Goal: Transaction & Acquisition: Purchase product/service

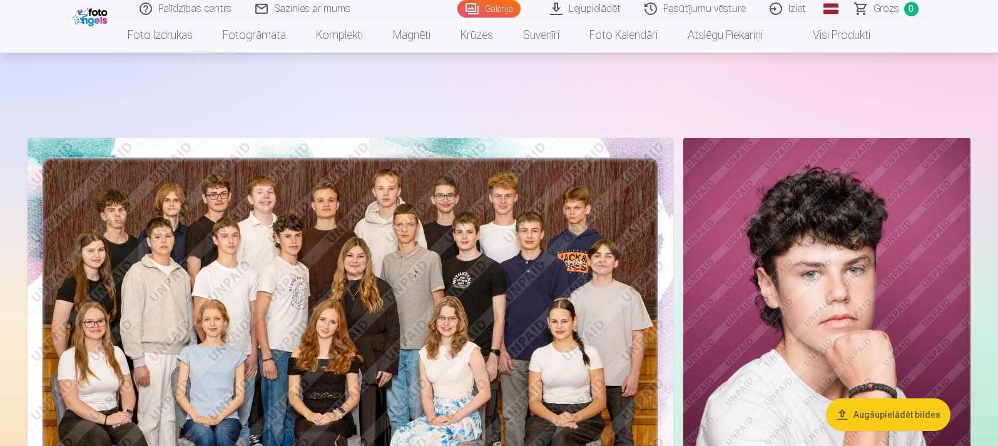
scroll to position [1502, 0]
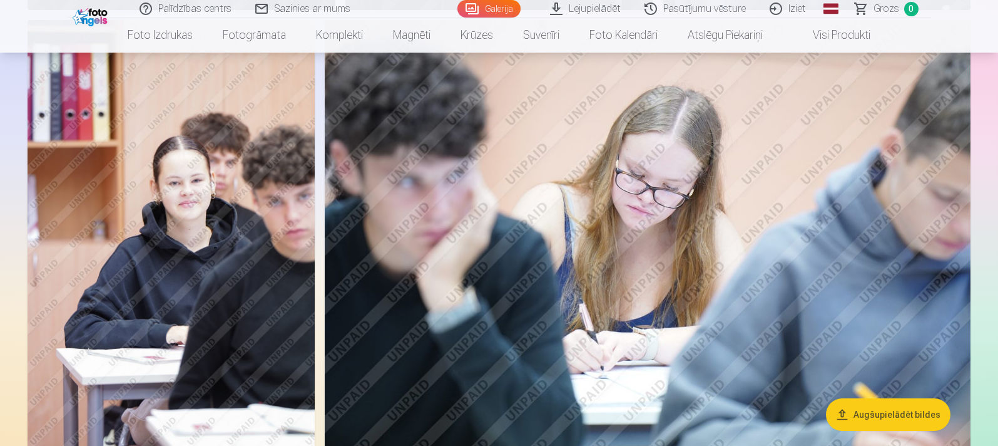
click at [679, 178] on img at bounding box center [648, 235] width 646 height 431
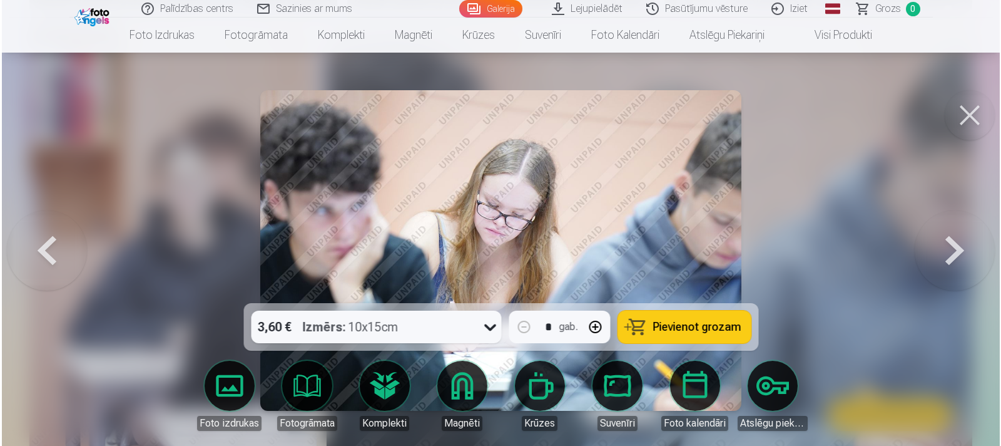
scroll to position [1505, 0]
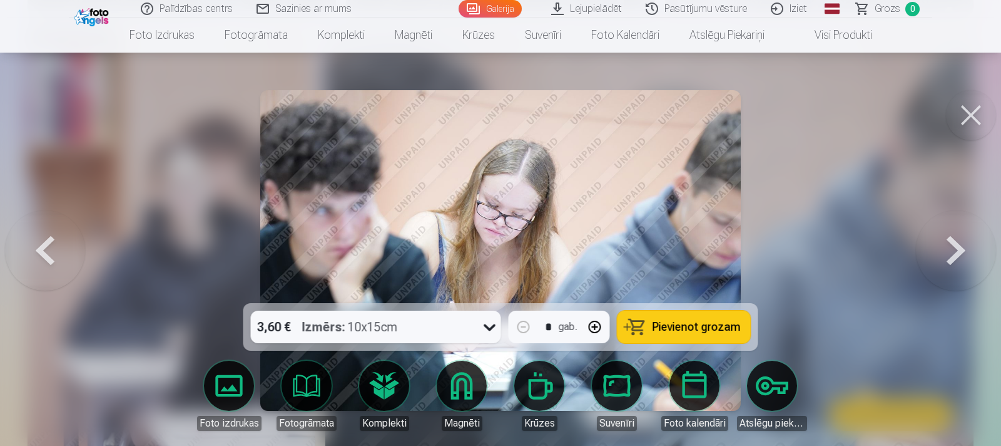
click at [970, 109] on button at bounding box center [971, 115] width 50 height 50
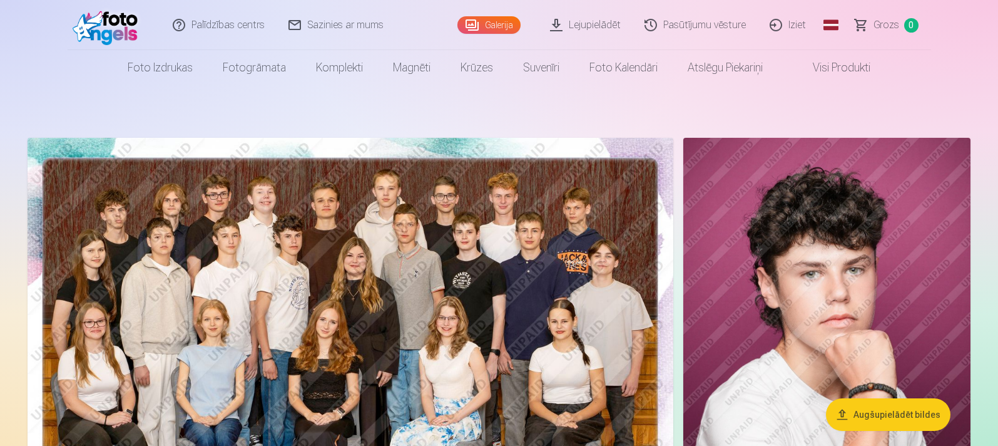
click at [472, 253] on img at bounding box center [351, 353] width 646 height 431
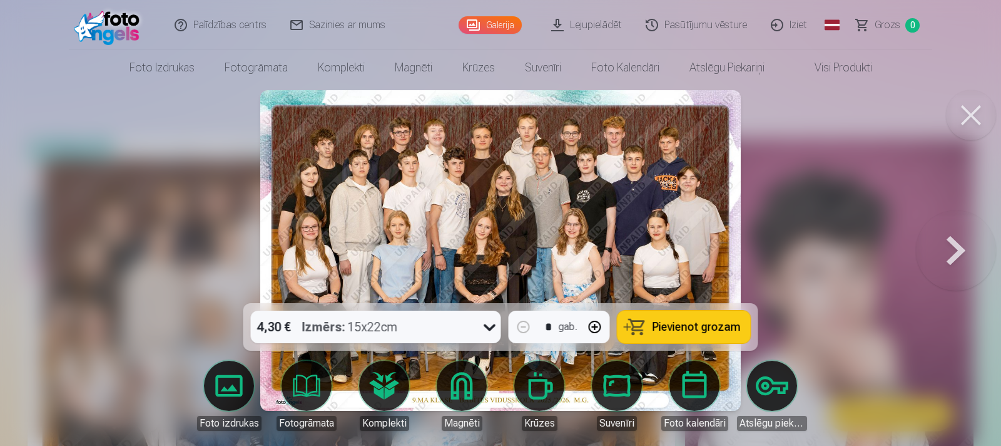
click at [679, 328] on span "Pievienot grozam" at bounding box center [697, 326] width 88 height 11
click at [970, 121] on button at bounding box center [971, 115] width 50 height 50
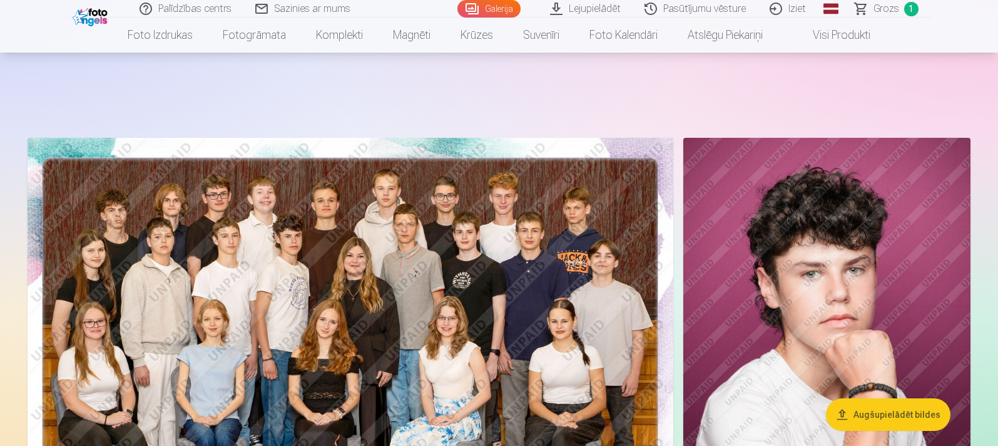
scroll to position [125, 0]
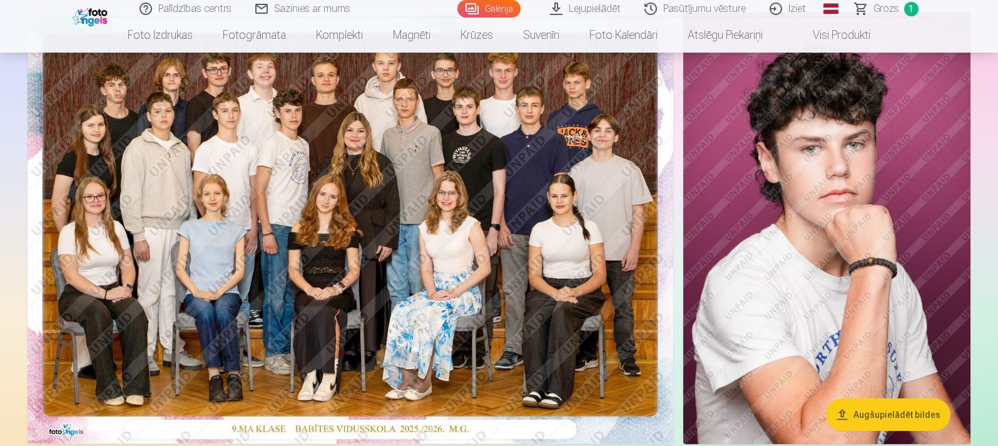
click at [850, 278] on img at bounding box center [826, 228] width 287 height 431
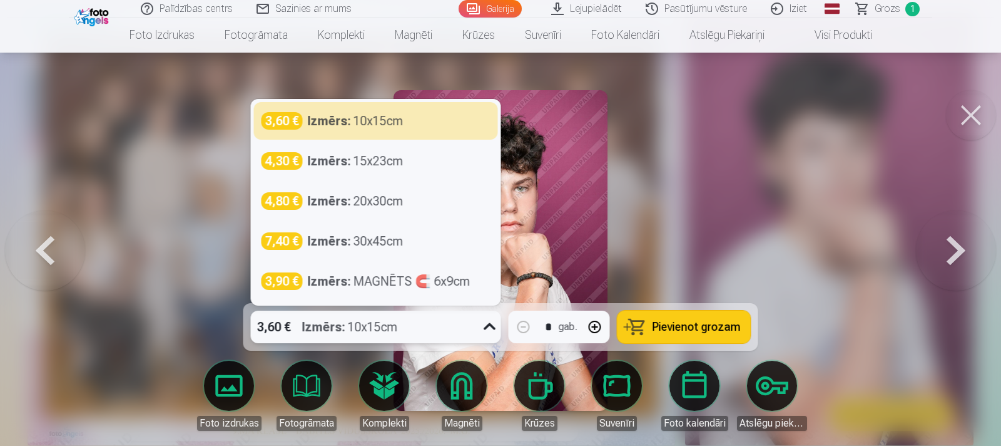
click at [486, 325] on icon at bounding box center [490, 327] width 20 height 20
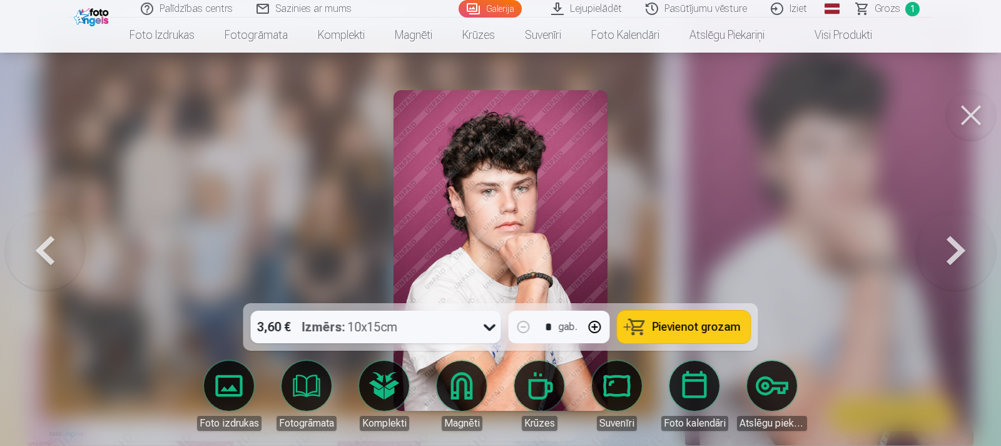
click at [670, 324] on span "Pievienot grozam" at bounding box center [697, 326] width 88 height 11
click at [971, 116] on button at bounding box center [971, 115] width 50 height 50
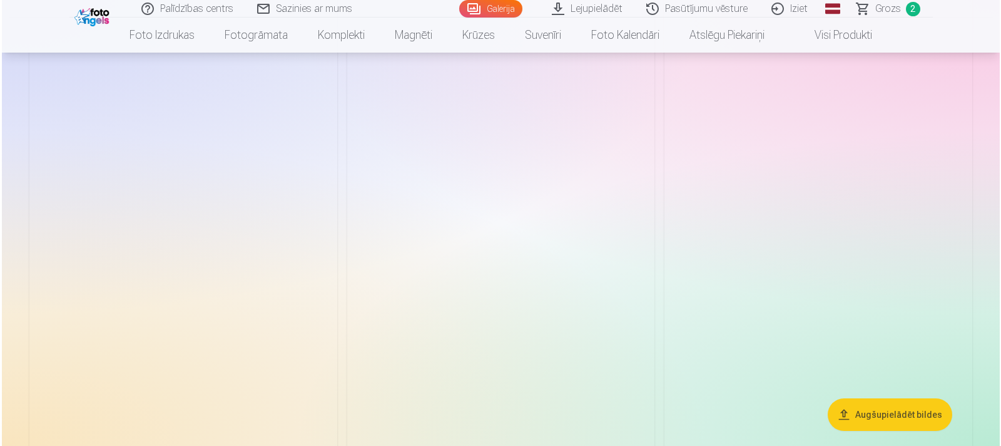
scroll to position [3817, 0]
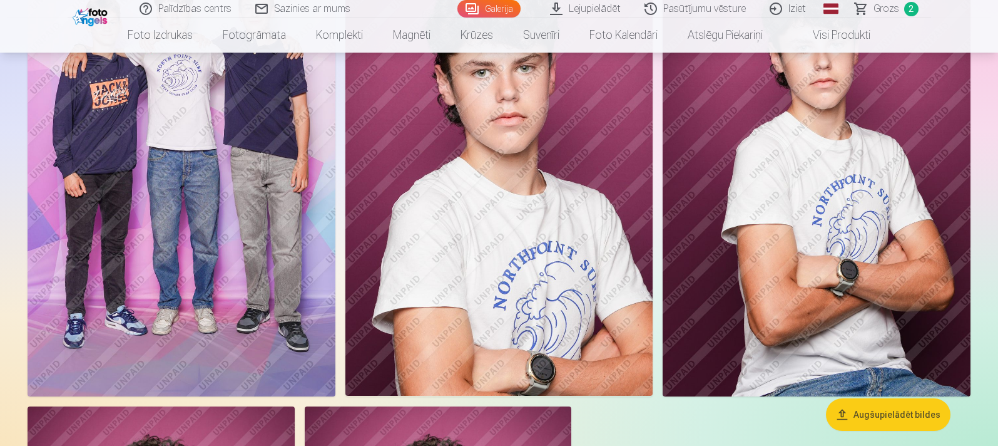
click at [250, 252] on img at bounding box center [182, 165] width 308 height 462
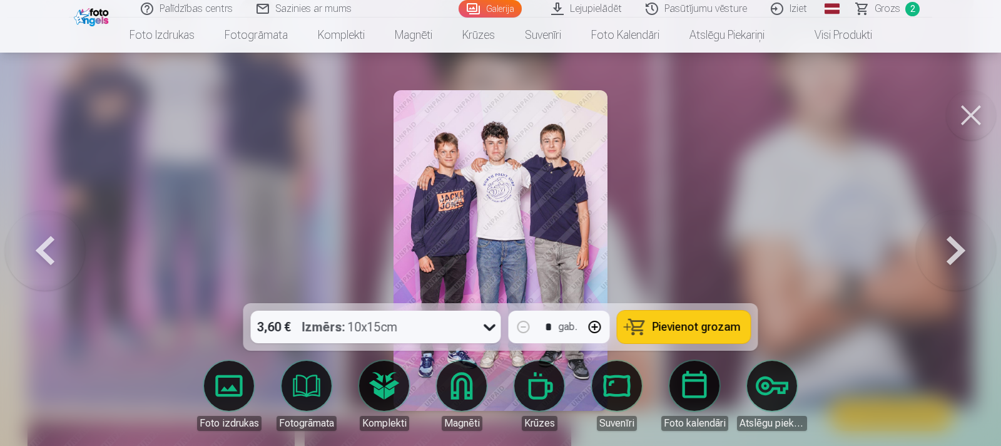
click at [661, 329] on span "Pievienot grozam" at bounding box center [697, 326] width 88 height 11
click at [52, 250] on button at bounding box center [45, 250] width 80 height 80
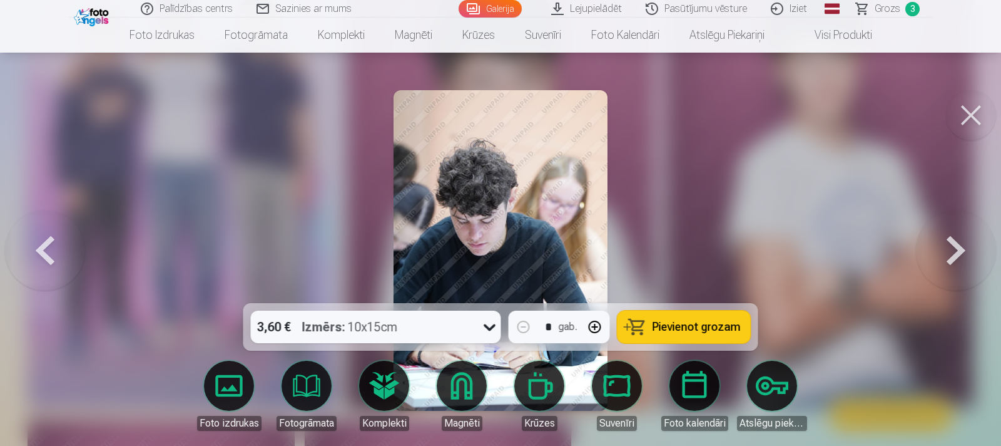
click at [966, 256] on button at bounding box center [956, 250] width 80 height 80
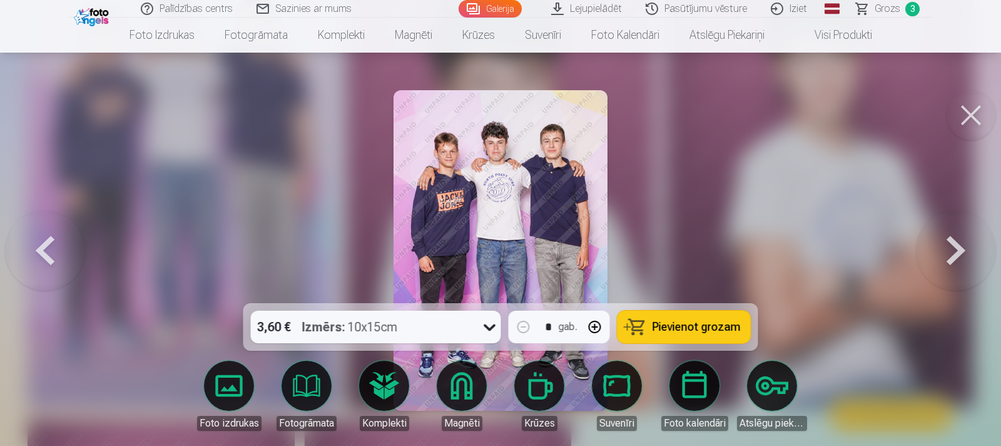
click at [966, 256] on button at bounding box center [956, 250] width 80 height 80
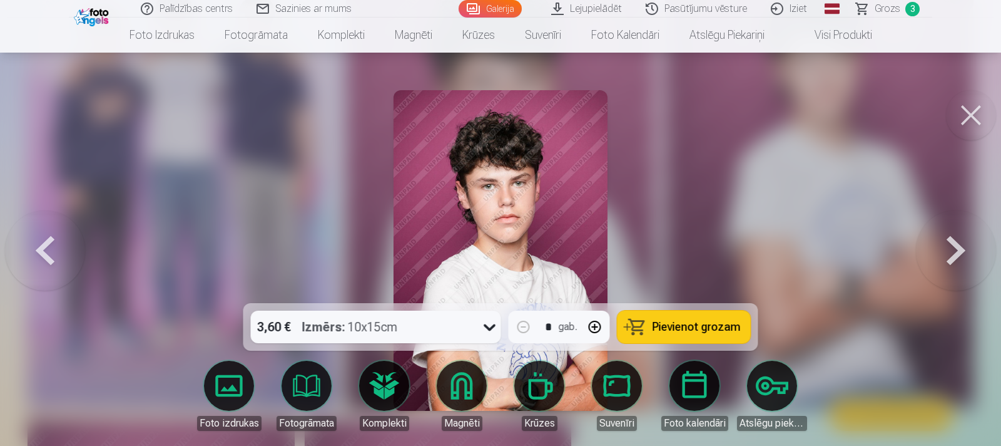
click at [966, 256] on button at bounding box center [956, 250] width 80 height 80
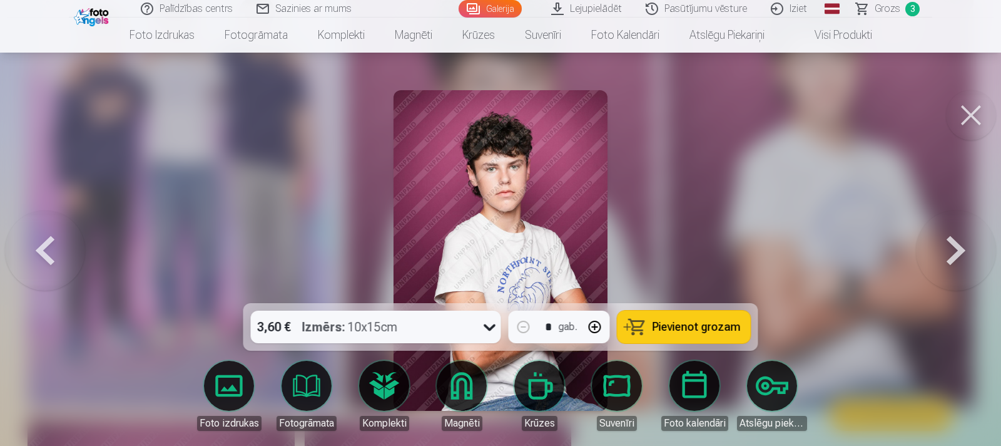
click at [40, 252] on button at bounding box center [45, 250] width 80 height 80
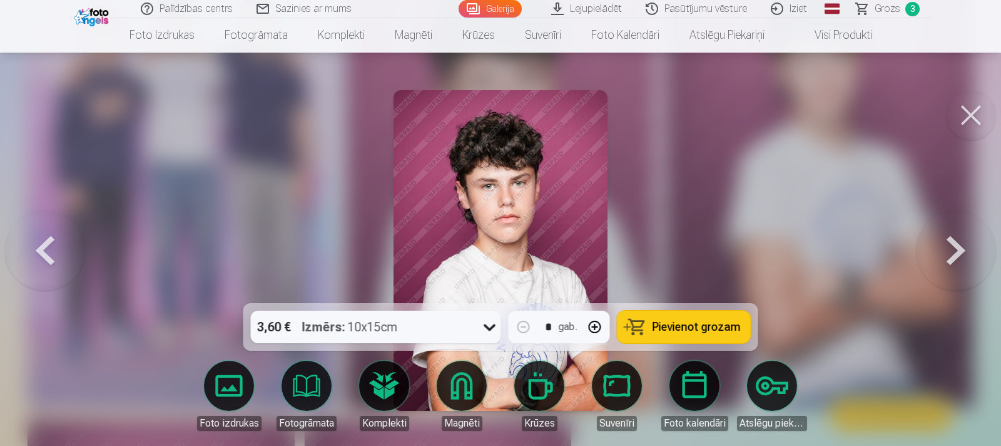
click at [40, 252] on button at bounding box center [45, 250] width 80 height 80
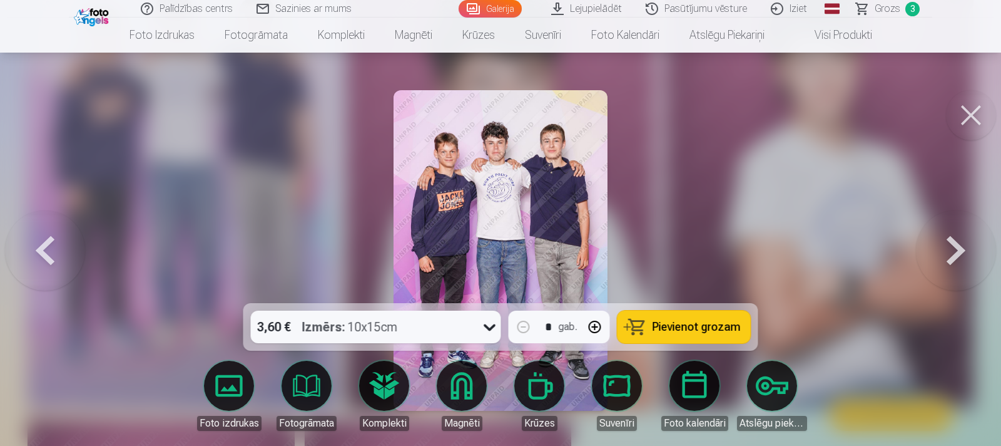
click at [40, 252] on button at bounding box center [45, 250] width 80 height 80
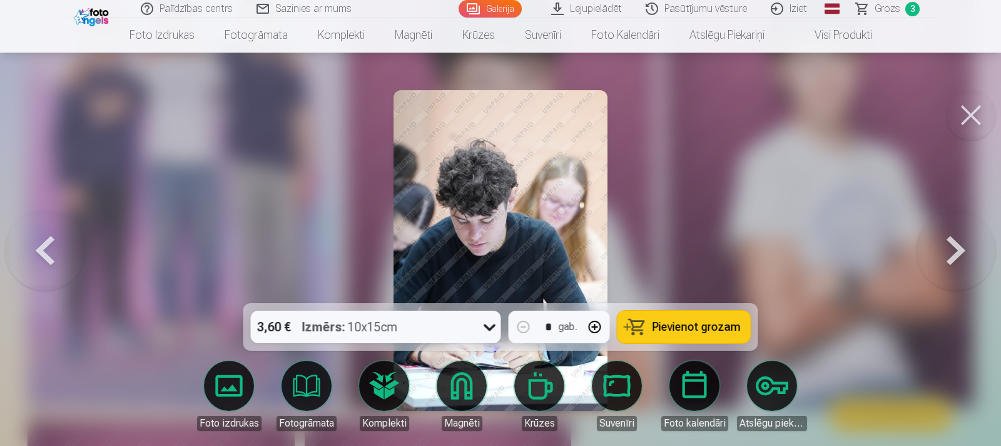
click at [40, 252] on button at bounding box center [45, 250] width 80 height 80
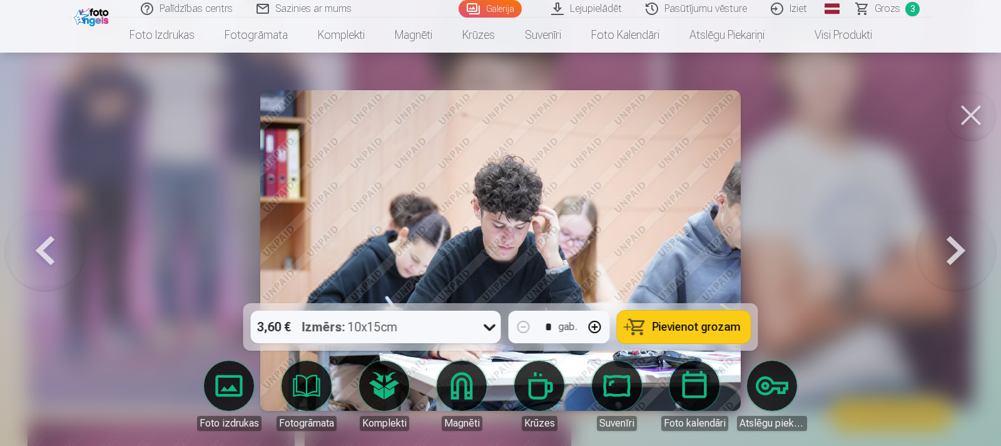
click at [40, 252] on button at bounding box center [45, 250] width 80 height 80
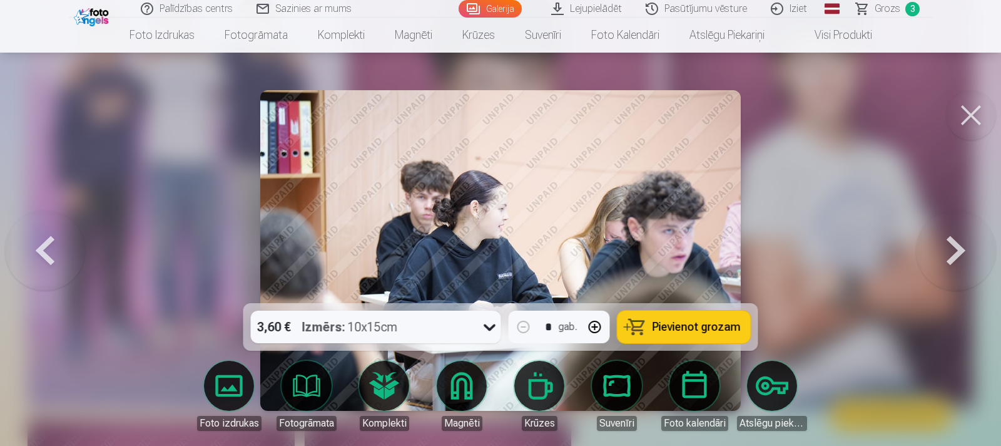
click at [40, 252] on button at bounding box center [45, 250] width 80 height 80
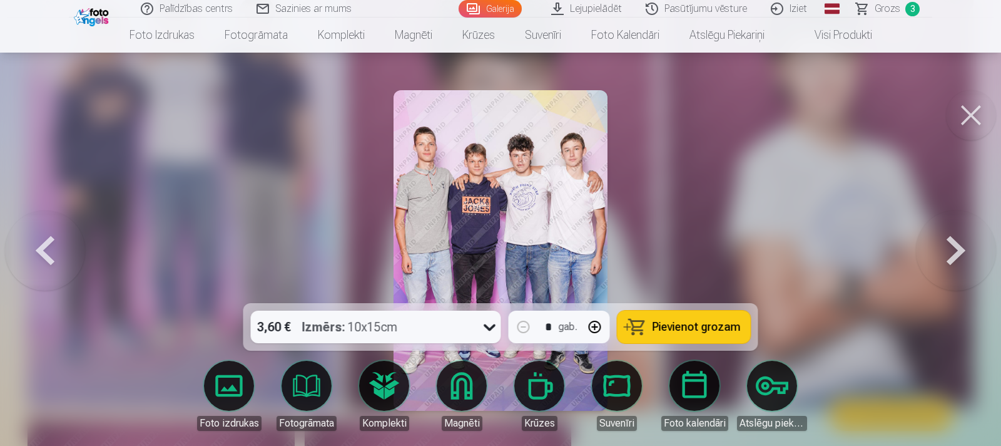
click at [678, 329] on span "Pievienot grozam" at bounding box center [697, 326] width 88 height 11
click at [46, 248] on button at bounding box center [45, 250] width 80 height 80
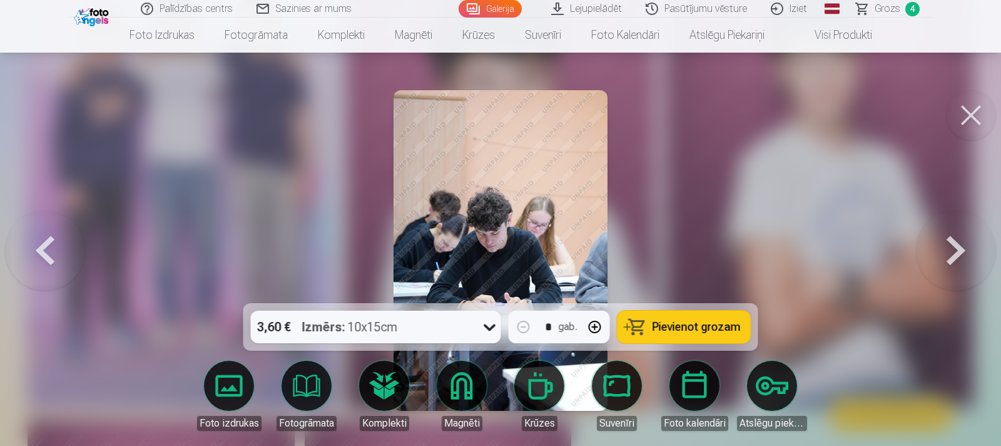
click at [46, 248] on button at bounding box center [45, 250] width 80 height 80
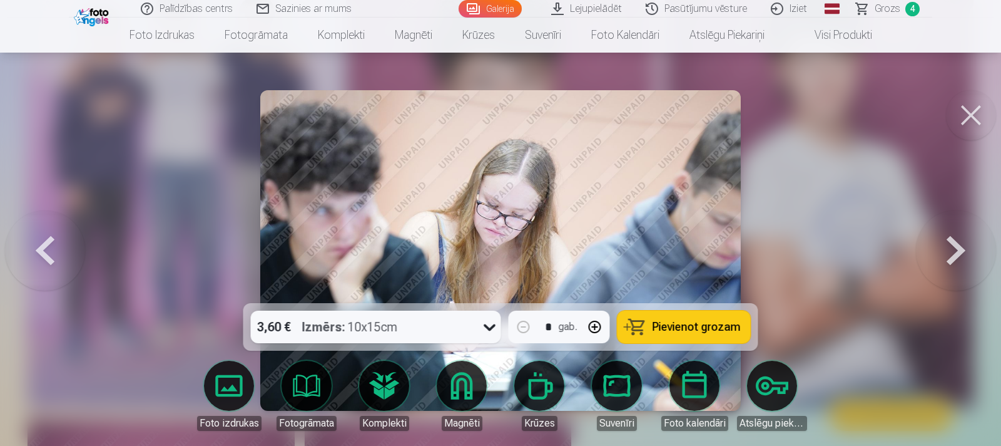
click at [46, 248] on button at bounding box center [45, 250] width 80 height 80
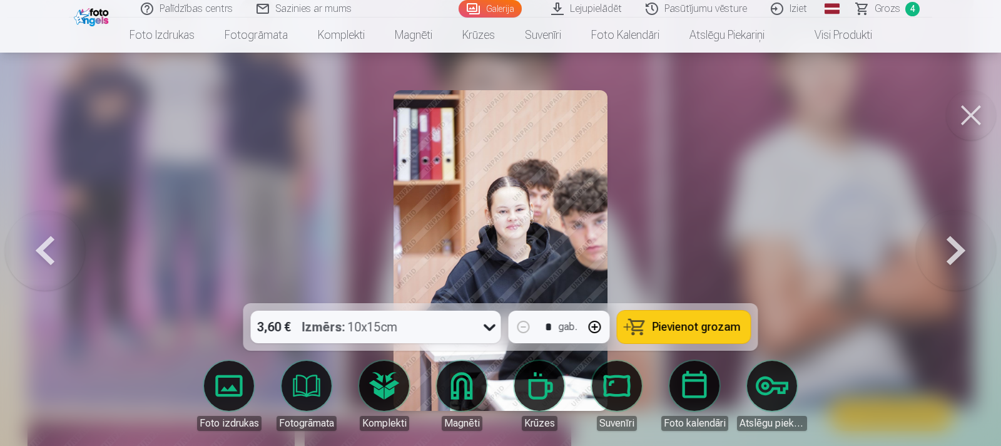
click at [46, 248] on button at bounding box center [45, 250] width 80 height 80
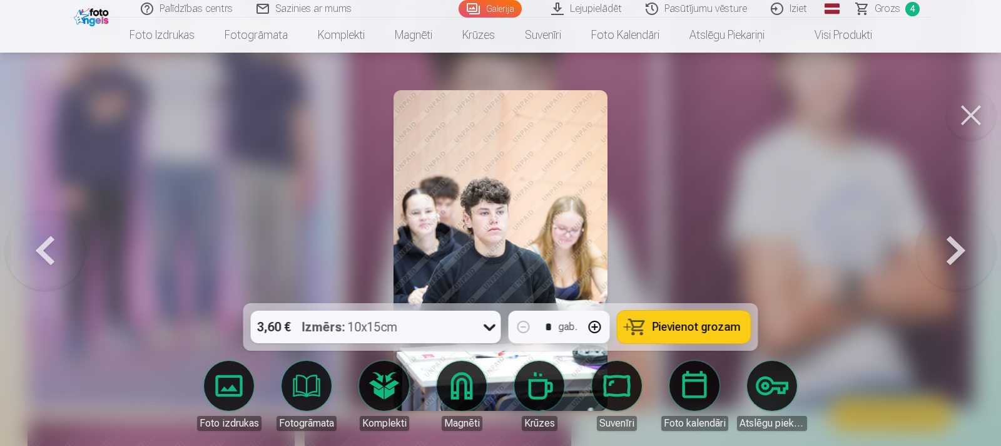
click at [676, 328] on span "Pievienot grozam" at bounding box center [697, 326] width 88 height 11
click at [43, 255] on button at bounding box center [45, 250] width 80 height 80
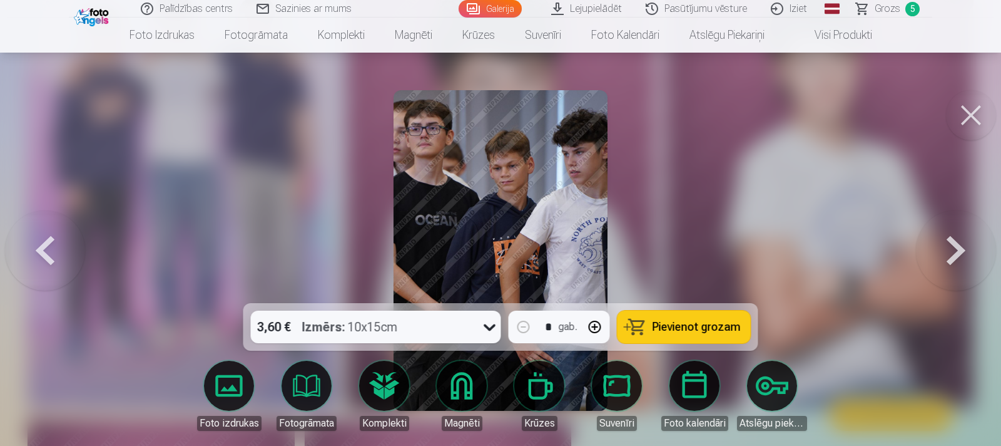
click at [43, 255] on button at bounding box center [45, 250] width 80 height 80
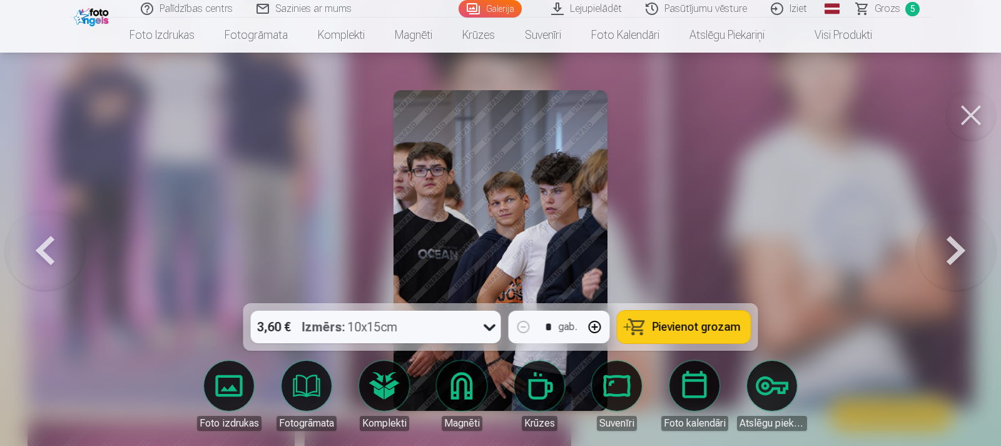
click at [43, 255] on button at bounding box center [45, 250] width 80 height 80
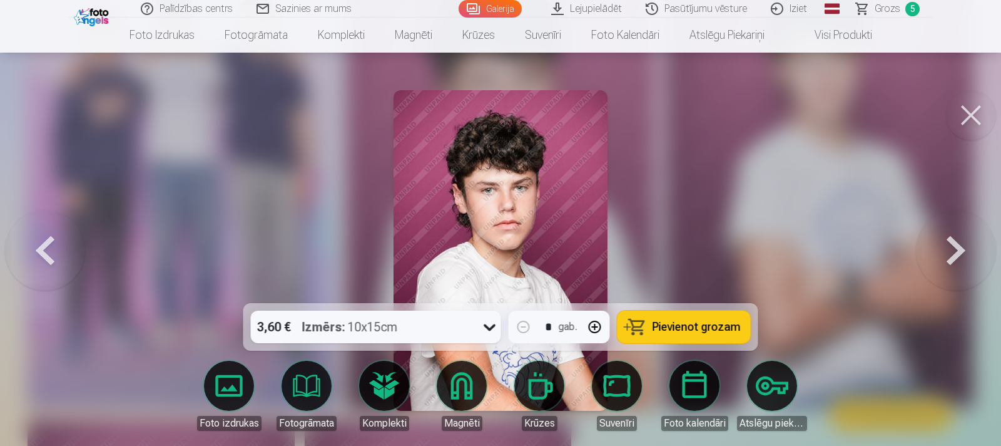
click at [43, 255] on button at bounding box center [45, 250] width 80 height 80
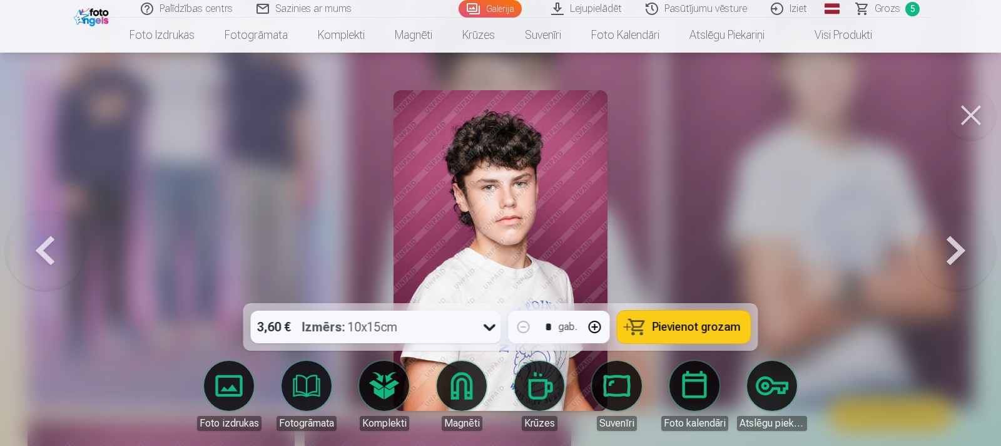
click at [54, 252] on button at bounding box center [45, 250] width 80 height 80
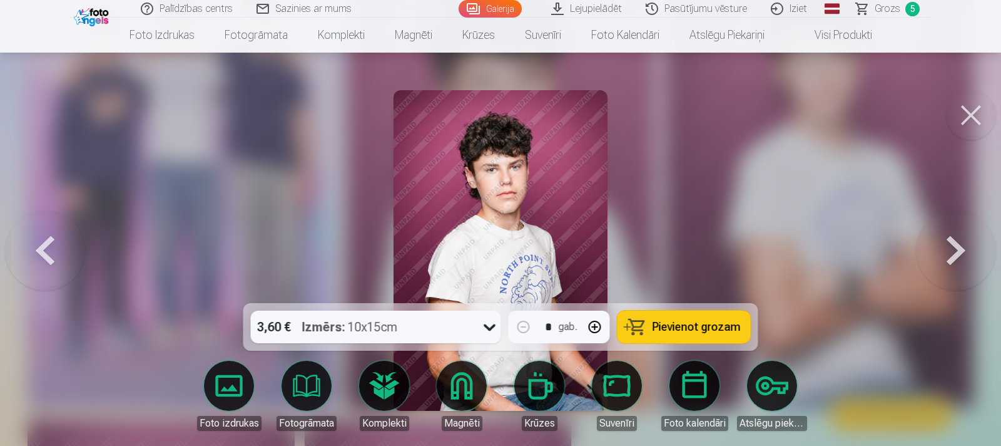
click at [54, 252] on button at bounding box center [45, 250] width 80 height 80
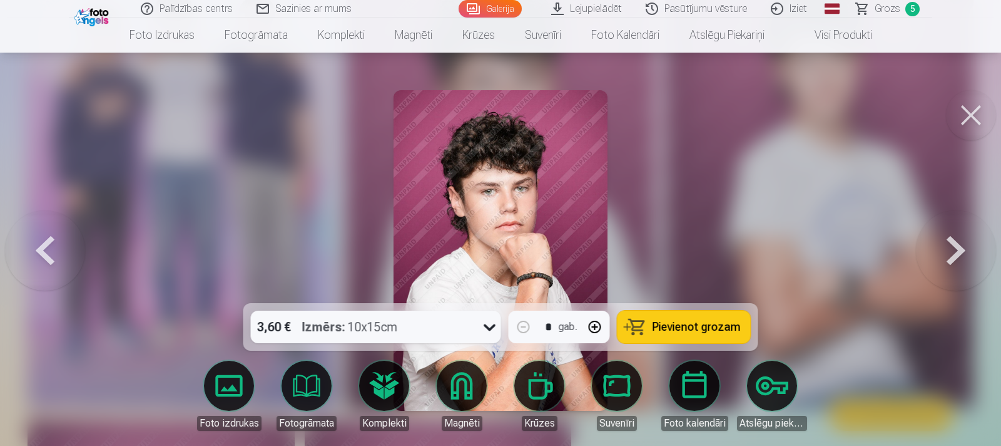
click at [54, 252] on button at bounding box center [45, 250] width 80 height 80
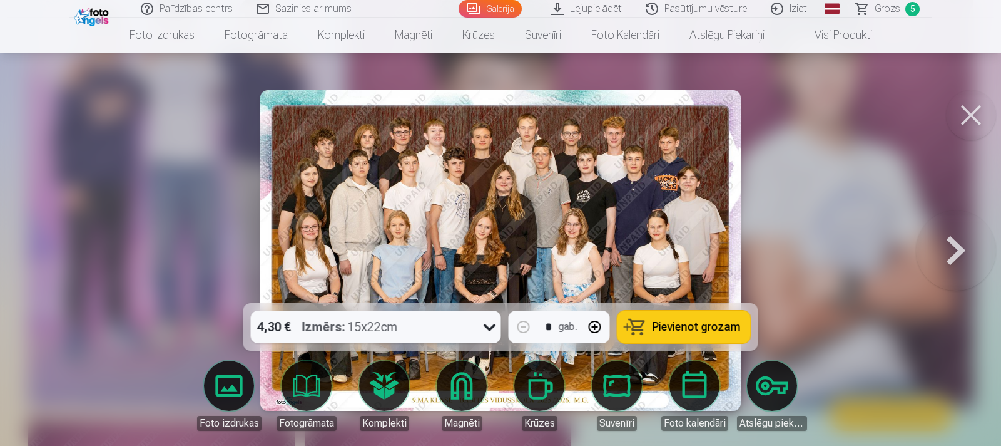
click at [895, 6] on span "Grozs" at bounding box center [888, 8] width 26 height 15
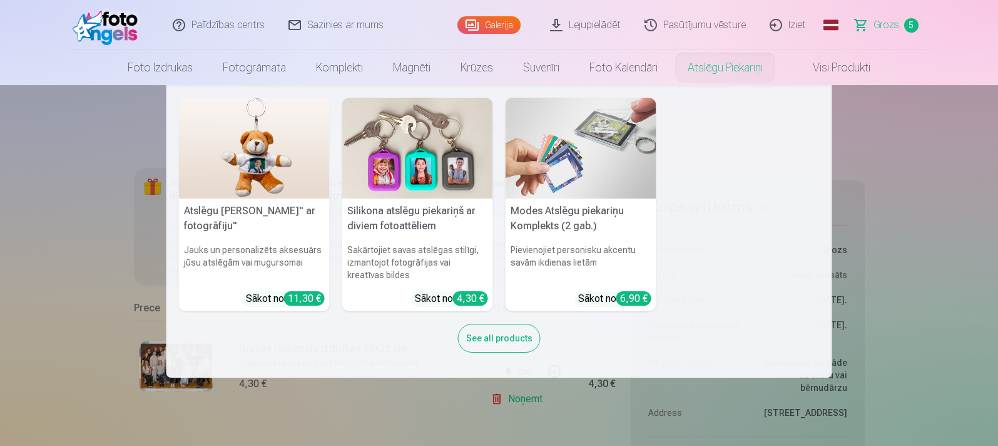
click at [884, 140] on nav "Atslēgu piekariņš Lācītis" ar fotogrāfiju" Jauks un personalizēts aksesuārs jūs…" at bounding box center [499, 231] width 998 height 292
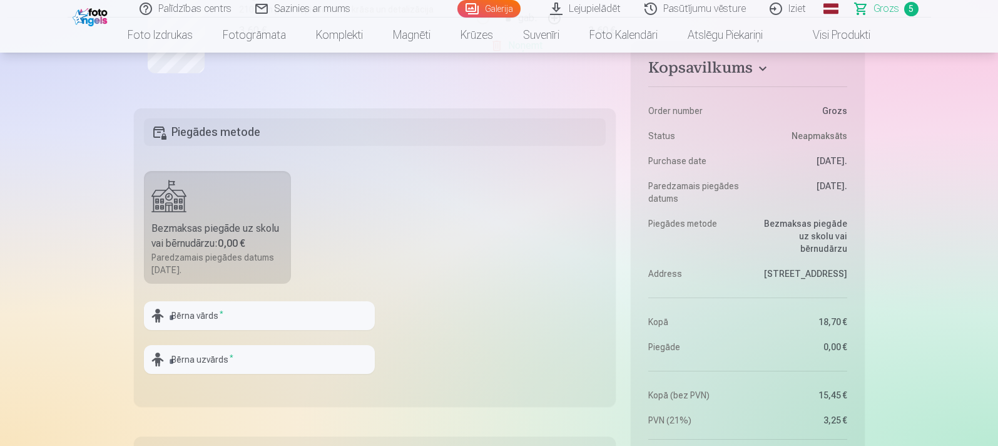
scroll to position [876, 0]
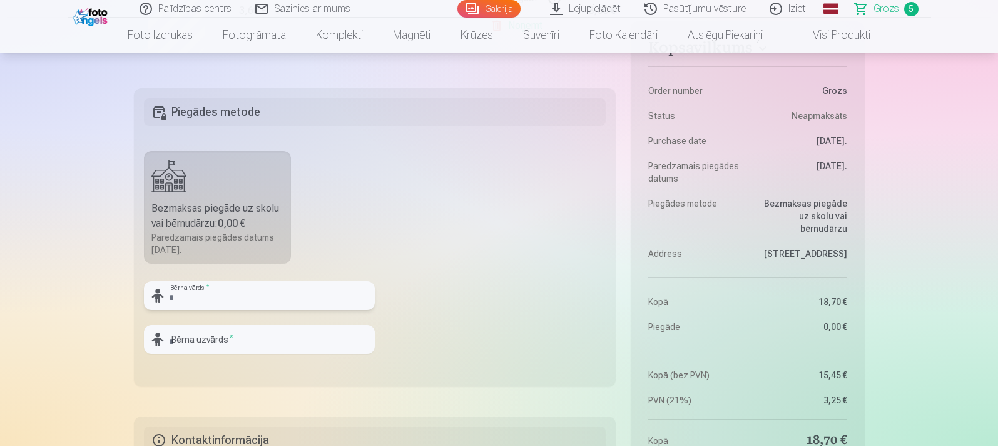
click at [242, 295] on input "text" at bounding box center [259, 295] width 231 height 29
type input "*******"
click at [244, 342] on input "text" at bounding box center [259, 339] width 231 height 29
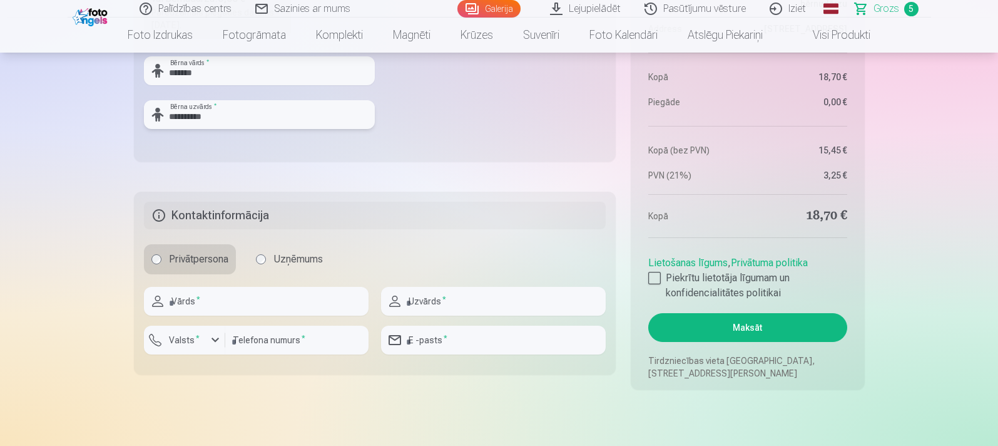
scroll to position [1126, 0]
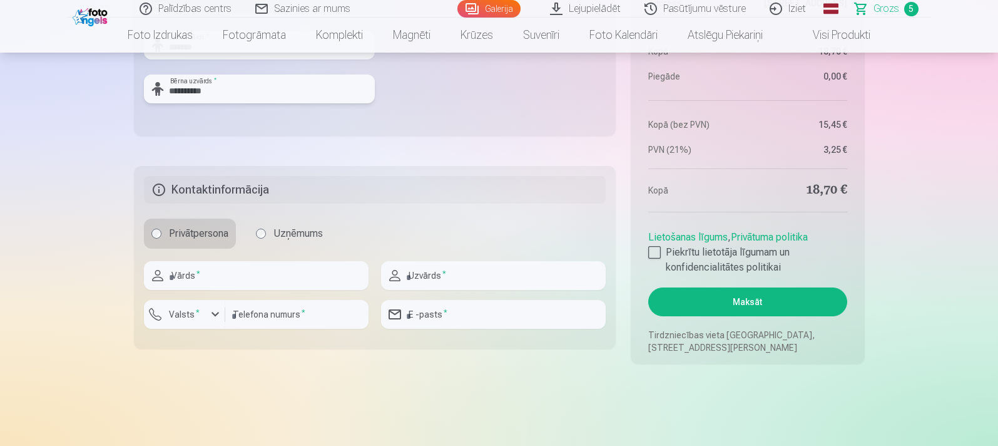
type input "**********"
click at [257, 277] on input "text" at bounding box center [256, 275] width 225 height 29
type input "*****"
type input "*********"
type input "********"
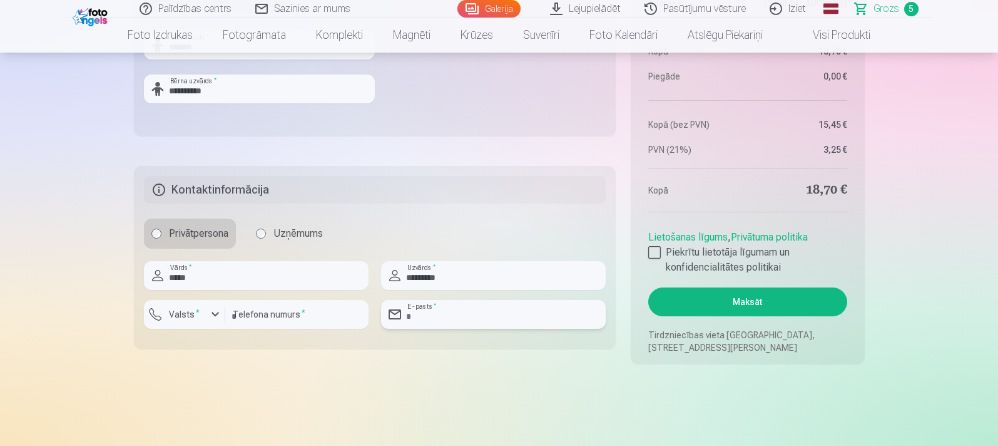
type input "**********"
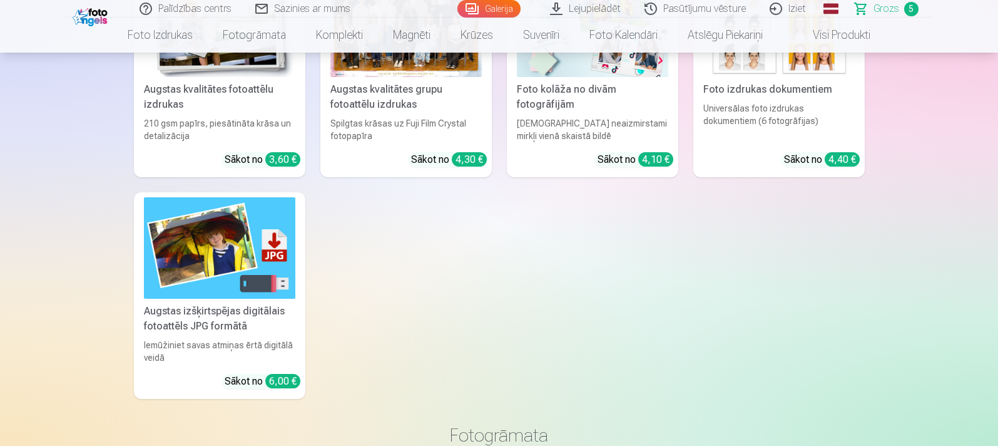
scroll to position [1689, 0]
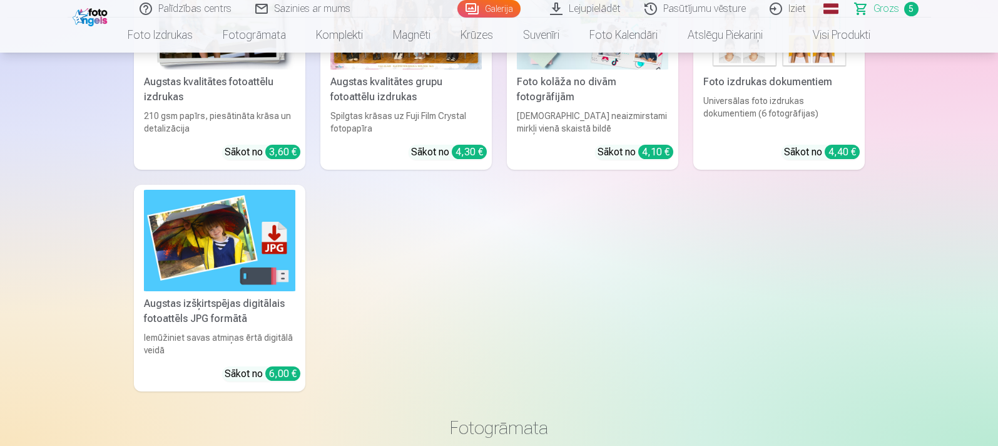
click at [783, 98] on div "Universālas foto izdrukas dokumentiem (6 fotogrāfijas)" at bounding box center [778, 114] width 161 height 40
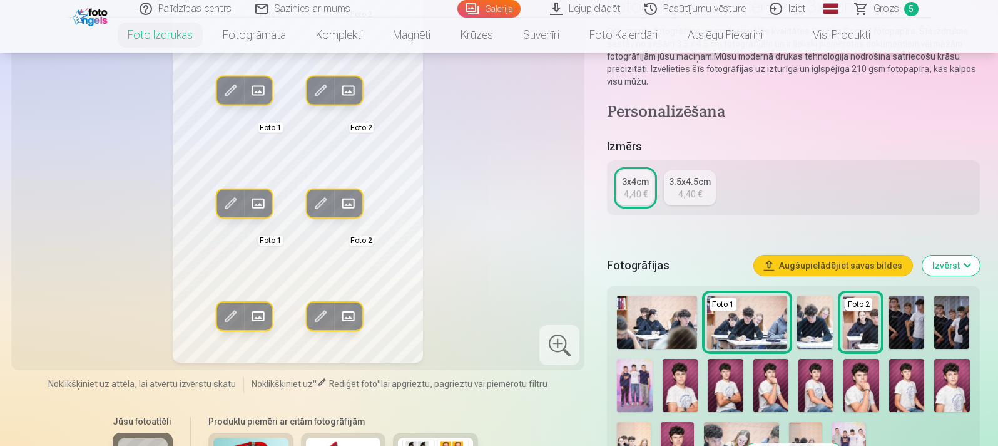
scroll to position [188, 0]
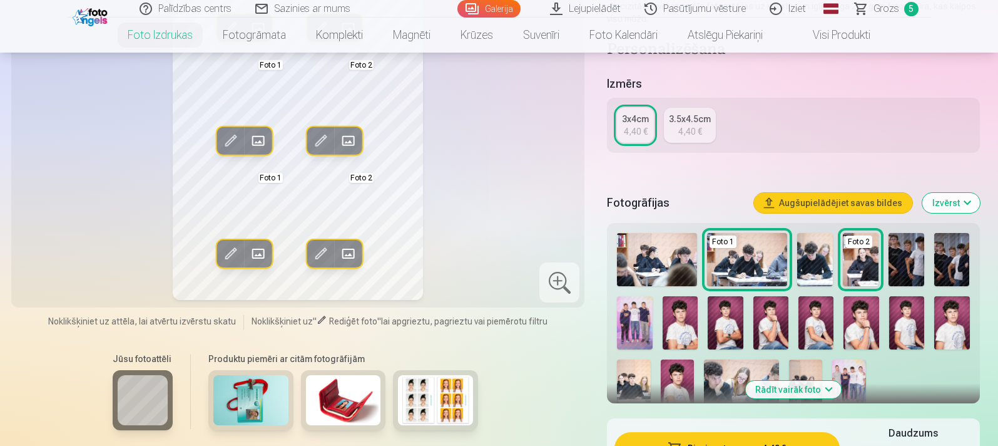
click at [944, 332] on img at bounding box center [951, 322] width 35 height 53
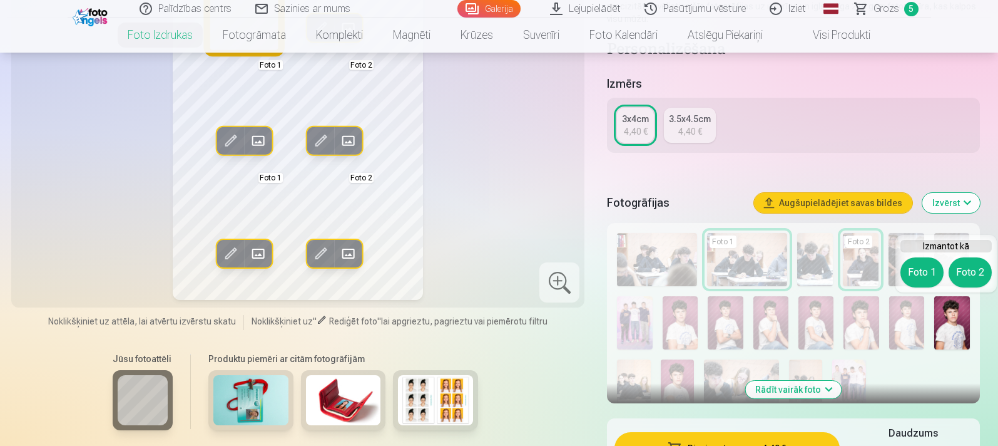
click at [925, 273] on button "Foto 1" at bounding box center [921, 272] width 43 height 30
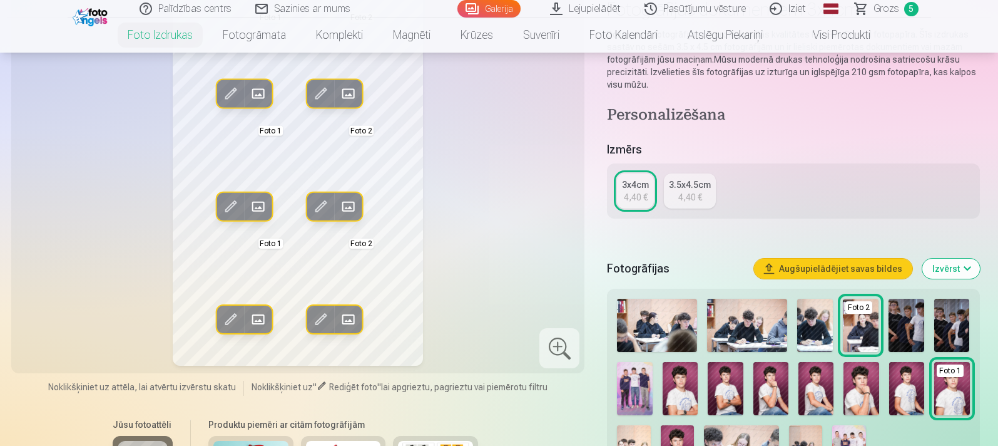
scroll to position [125, 0]
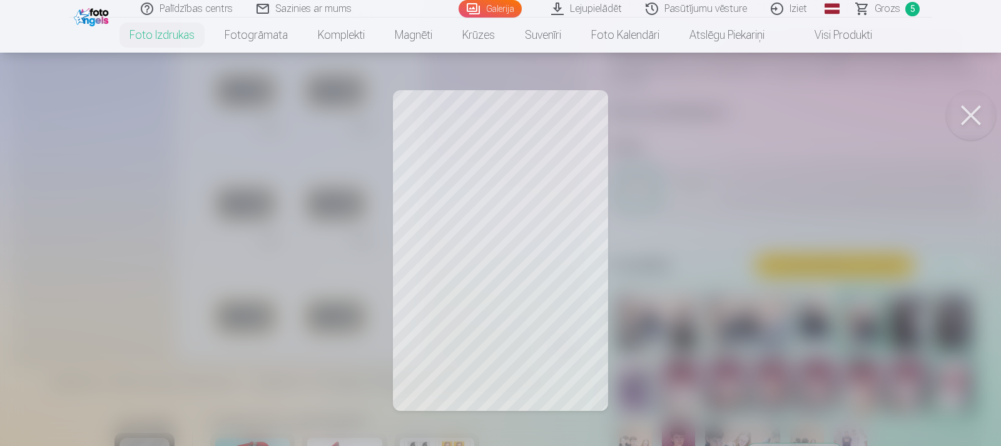
click at [964, 121] on button at bounding box center [971, 115] width 50 height 50
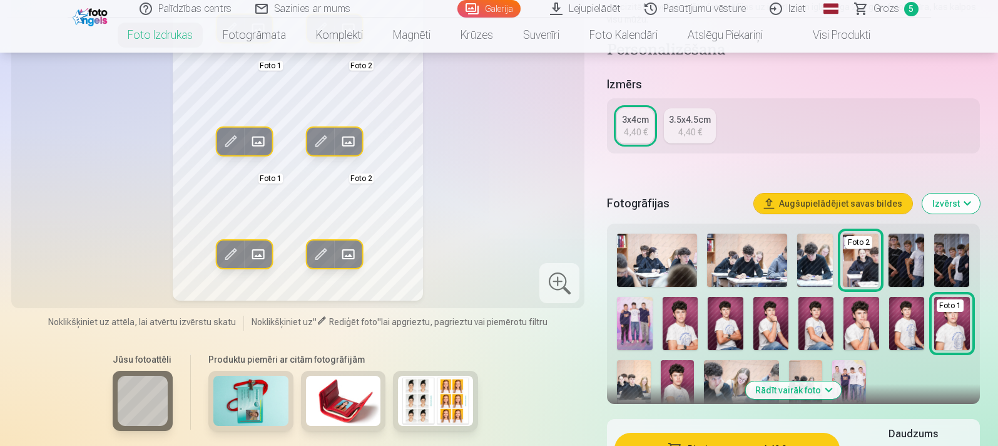
scroll to position [188, 0]
click at [907, 265] on img at bounding box center [907, 259] width 36 height 53
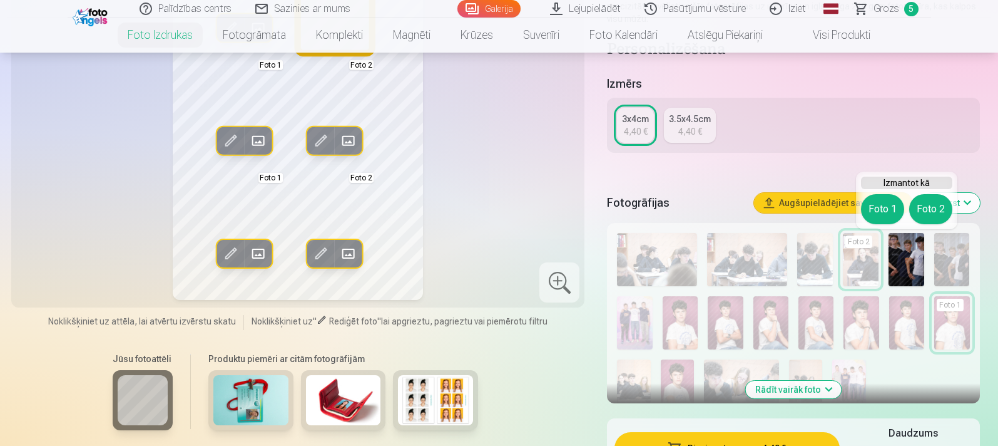
click at [930, 217] on button "Foto 2" at bounding box center [930, 209] width 43 height 30
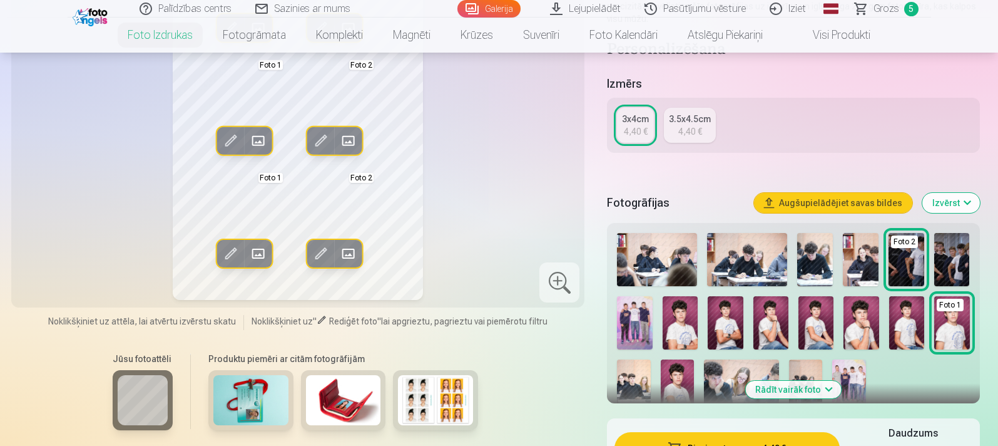
click at [632, 387] on img at bounding box center [633, 384] width 33 height 50
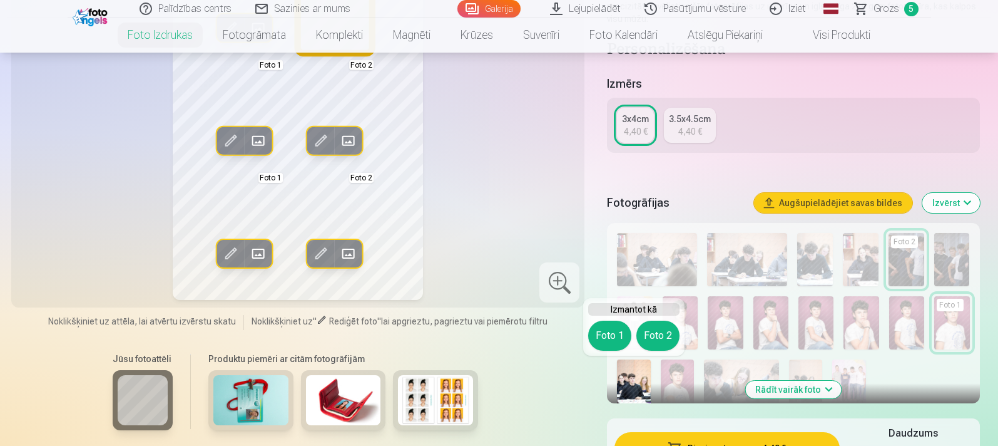
click at [665, 326] on button "Foto 2" at bounding box center [657, 335] width 43 height 30
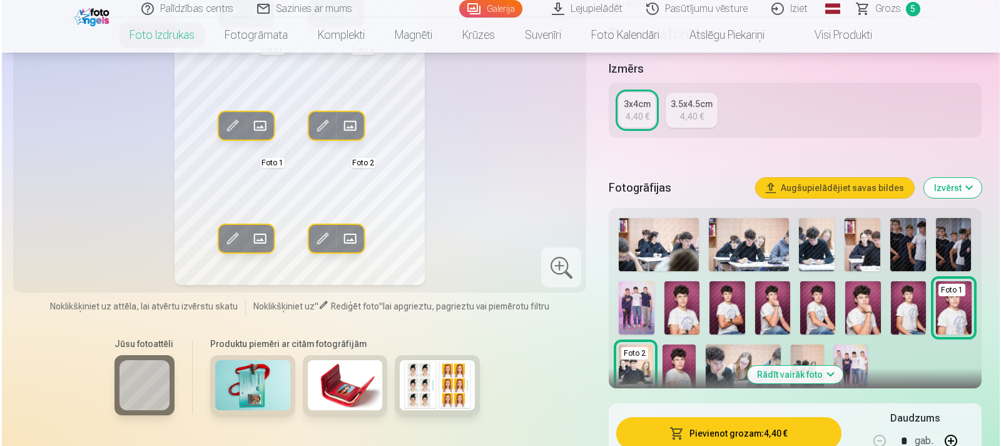
scroll to position [313, 0]
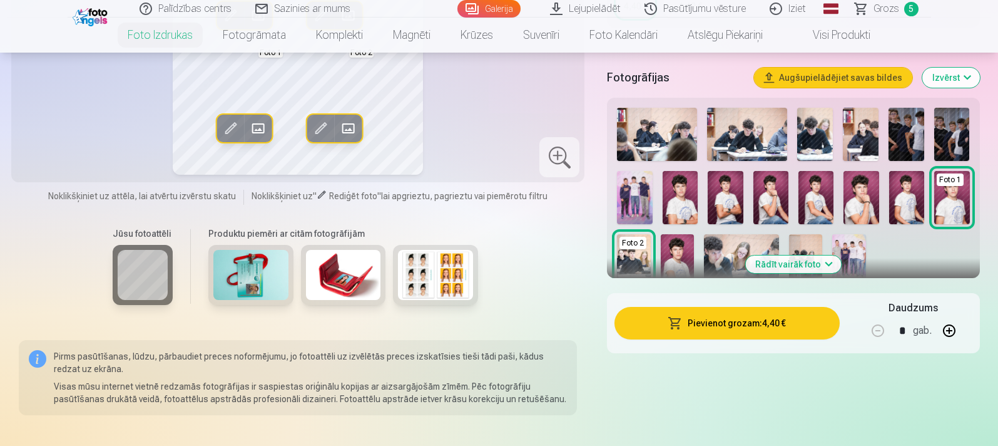
click at [731, 321] on button "Pievienot grozam : 4,40 €" at bounding box center [726, 323] width 225 height 33
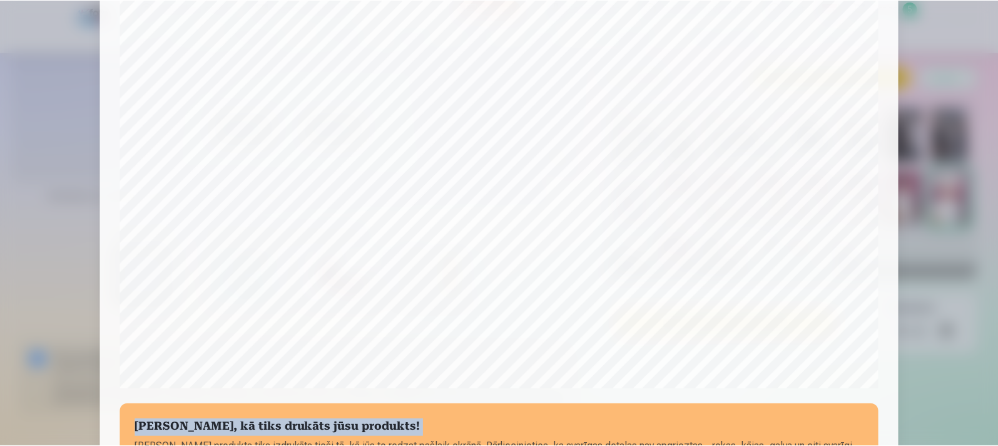
scroll to position [375, 0]
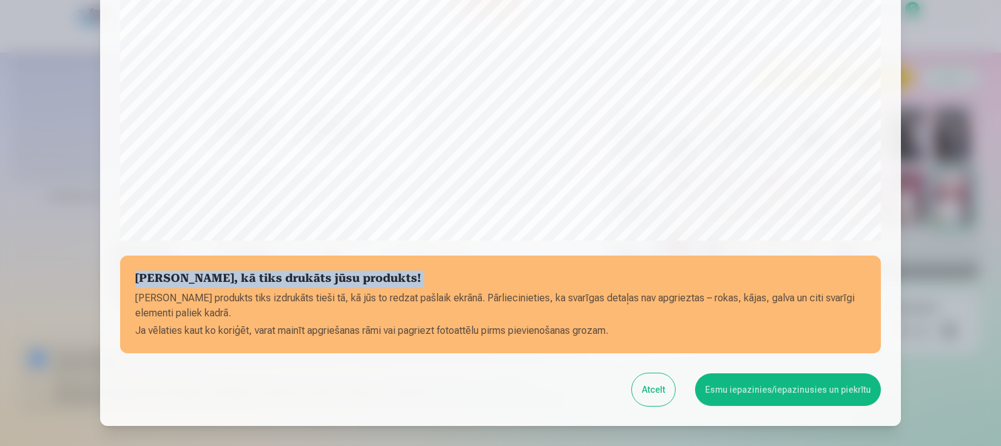
click at [648, 384] on button "Atcelt" at bounding box center [653, 389] width 43 height 33
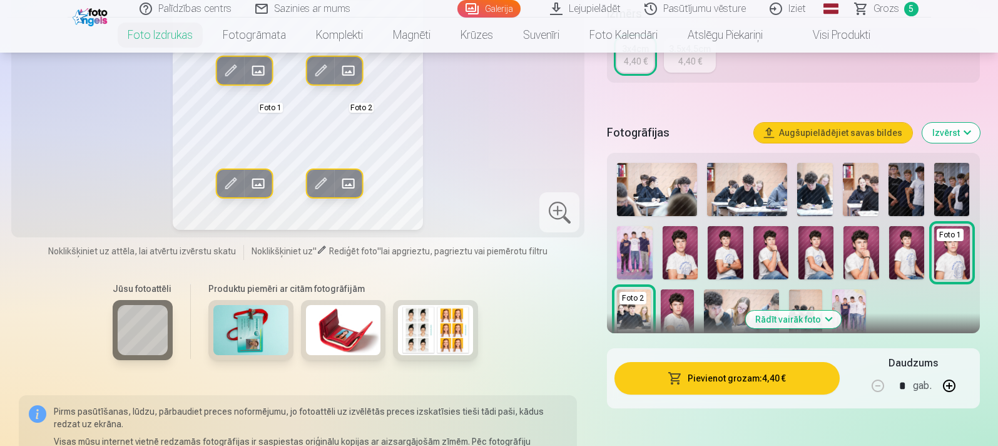
scroll to position [250, 0]
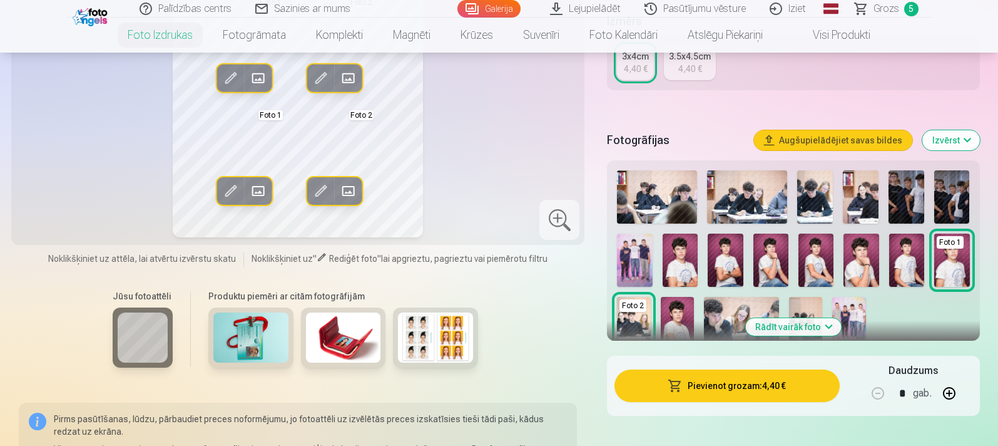
click at [228, 190] on span at bounding box center [230, 191] width 20 height 20
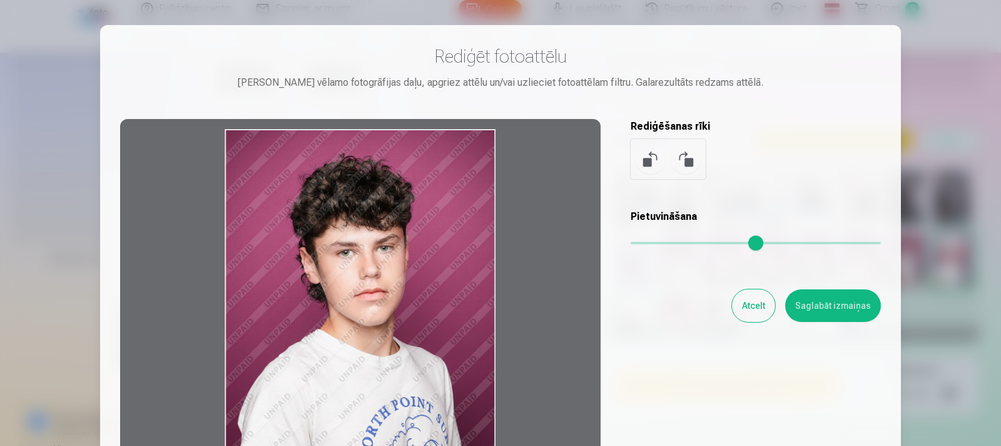
drag, startPoint x: 335, startPoint y: 215, endPoint x: 324, endPoint y: 235, distance: 23.5
click at [320, 237] on div at bounding box center [360, 315] width 481 height 393
click at [812, 302] on button "Saglabāt izmaiņas" at bounding box center [833, 305] width 96 height 33
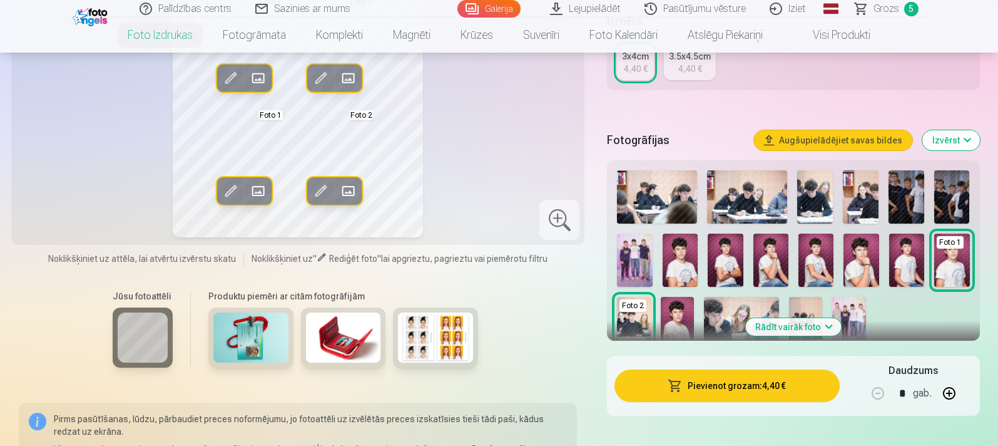
click at [324, 189] on span at bounding box center [321, 191] width 20 height 20
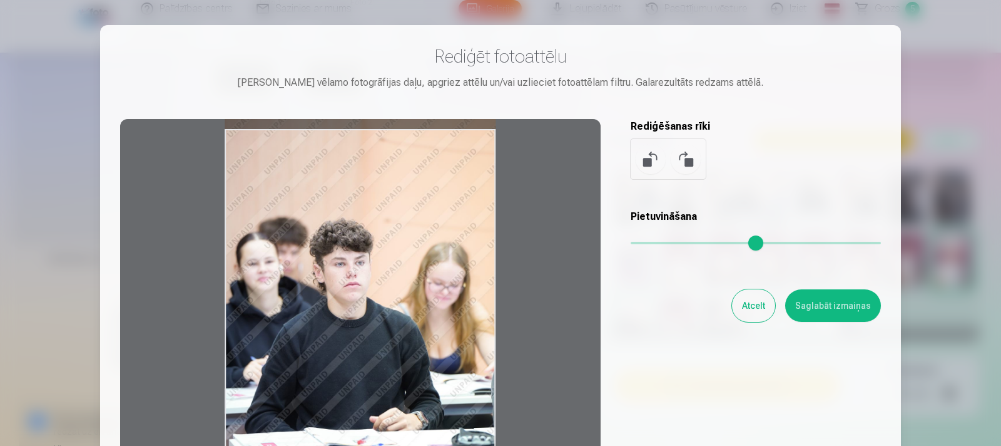
drag, startPoint x: 375, startPoint y: 262, endPoint x: 372, endPoint y: 275, distance: 13.5
click at [372, 275] on div at bounding box center [360, 315] width 481 height 393
click at [819, 303] on button "Saglabāt izmaiņas" at bounding box center [833, 305] width 96 height 33
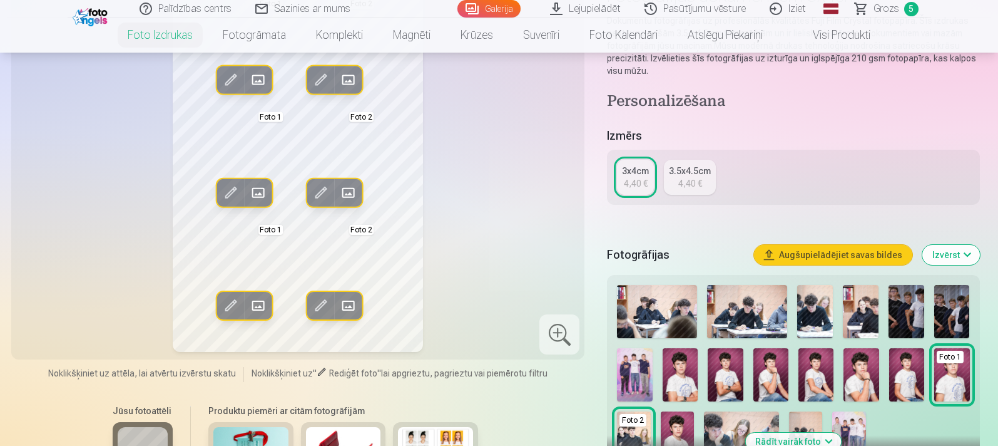
scroll to position [125, 0]
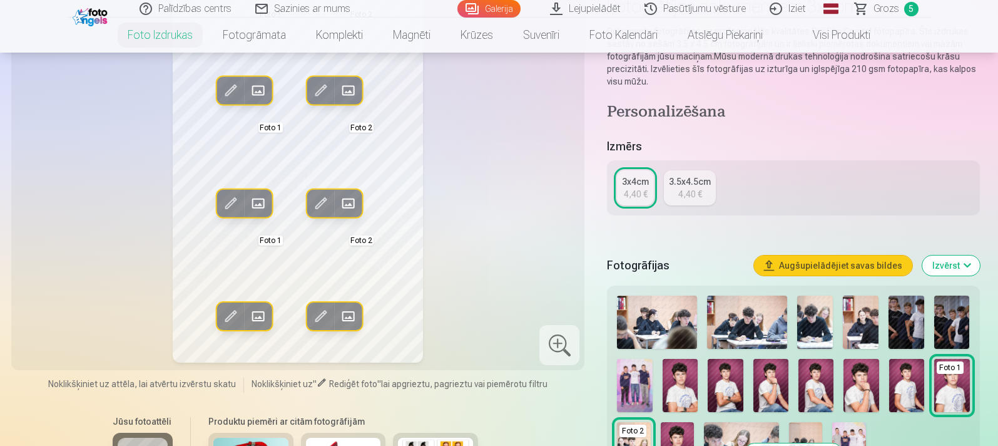
click at [230, 202] on span at bounding box center [230, 203] width 20 height 20
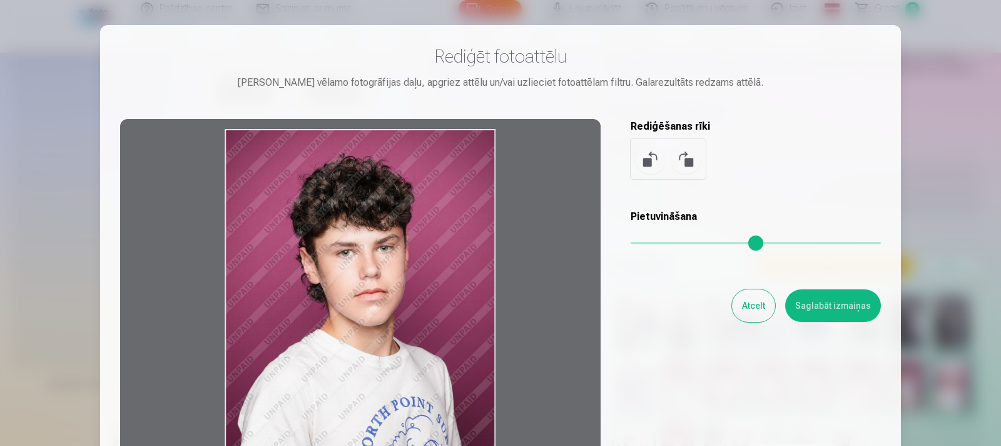
drag, startPoint x: 358, startPoint y: 228, endPoint x: 357, endPoint y: 254, distance: 25.7
click at [357, 254] on div at bounding box center [360, 315] width 481 height 393
click at [864, 312] on button "Saglabāt izmaiņas" at bounding box center [833, 305] width 96 height 33
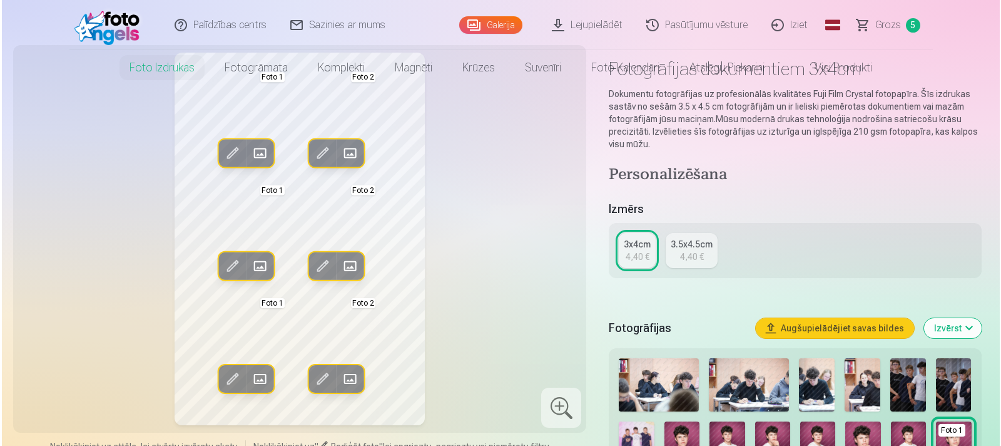
scroll to position [0, 0]
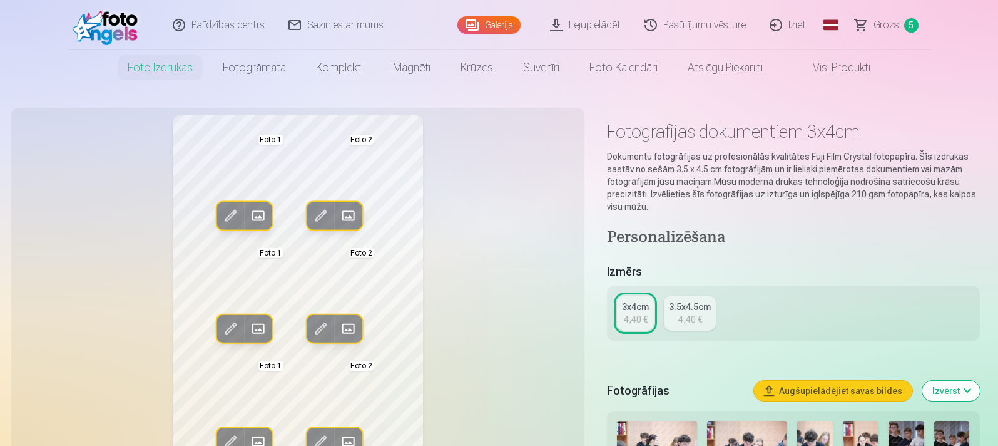
click at [230, 212] on span at bounding box center [230, 216] width 20 height 20
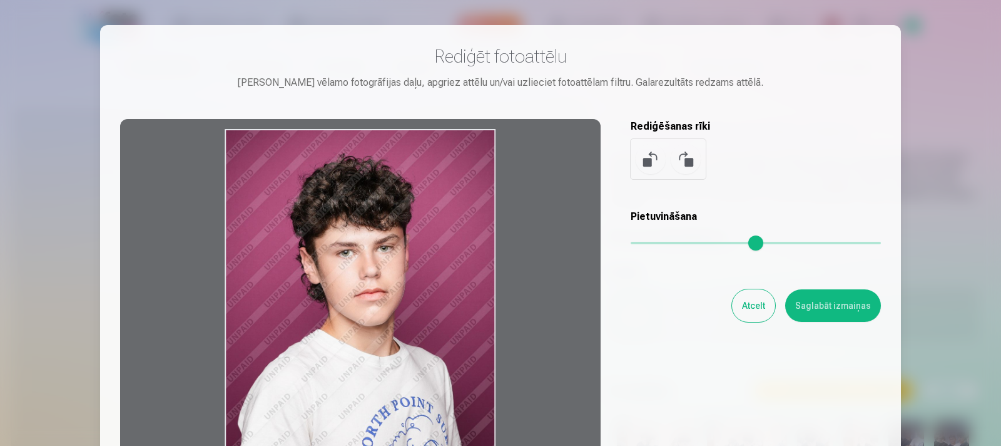
drag, startPoint x: 407, startPoint y: 235, endPoint x: 400, endPoint y: 263, distance: 29.5
click at [400, 263] on div at bounding box center [360, 315] width 481 height 393
click at [848, 300] on button "Saglabāt izmaiņas" at bounding box center [833, 305] width 96 height 33
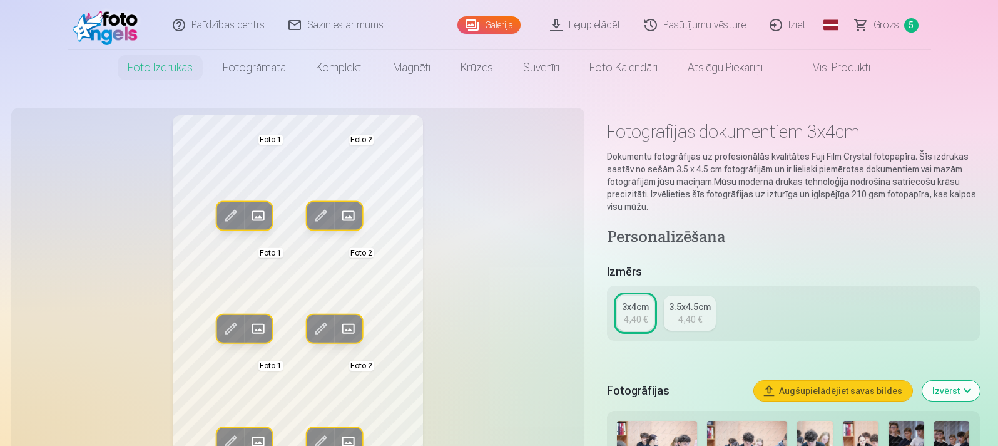
click at [322, 327] on span at bounding box center [321, 328] width 20 height 20
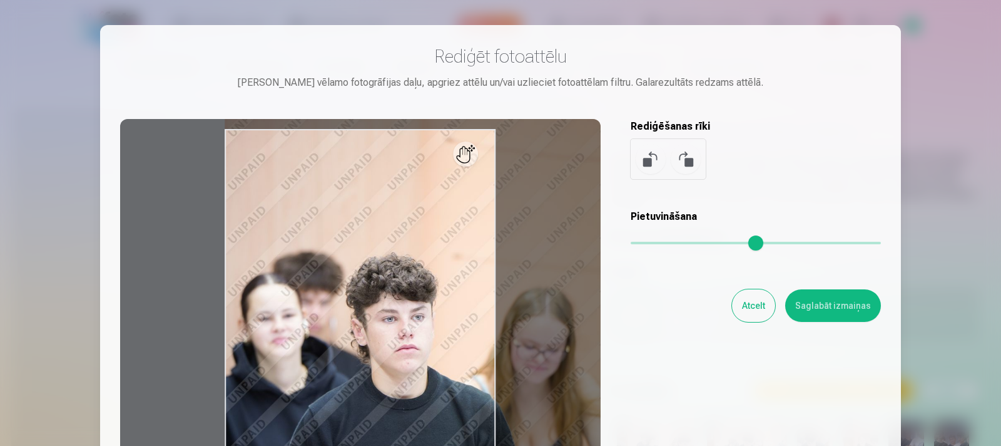
drag, startPoint x: 642, startPoint y: 242, endPoint x: 649, endPoint y: 237, distance: 8.5
type input "****"
click at [649, 242] on input "range" at bounding box center [756, 243] width 250 height 3
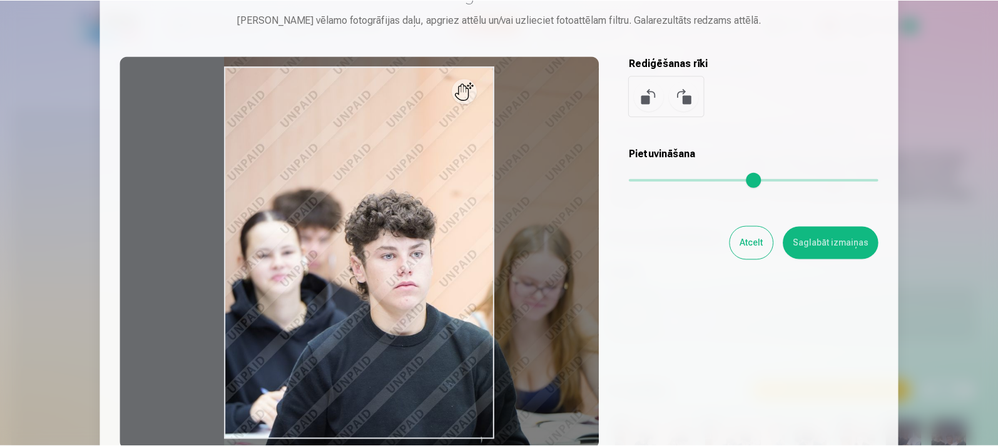
scroll to position [186, 0]
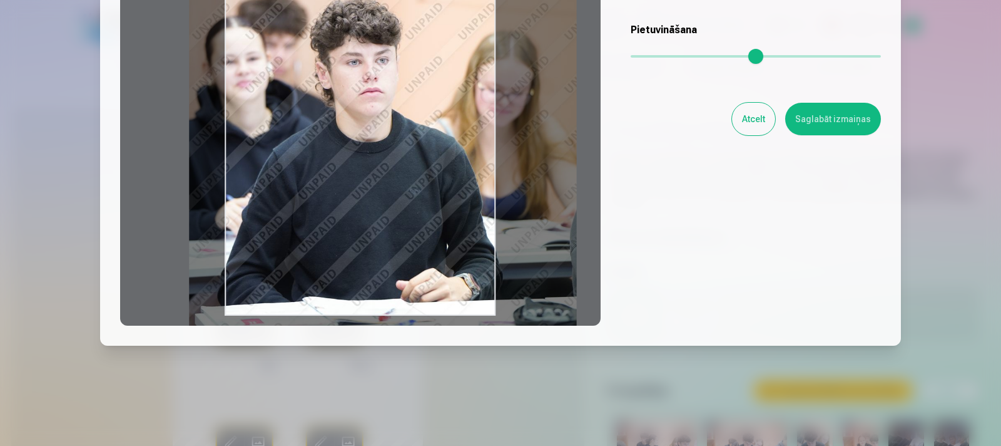
drag, startPoint x: 435, startPoint y: 250, endPoint x: 400, endPoint y: 180, distance: 77.5
click at [400, 180] on div at bounding box center [360, 128] width 481 height 393
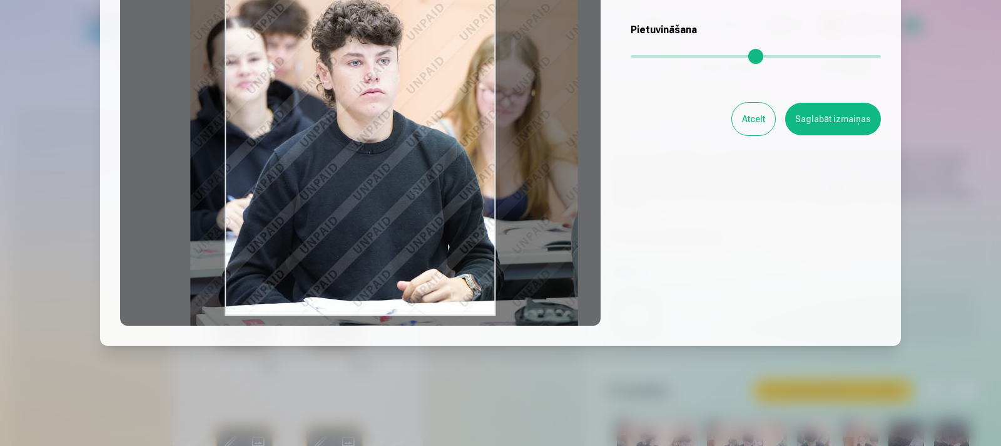
click at [820, 121] on button "Saglabāt izmaiņas" at bounding box center [833, 119] width 96 height 33
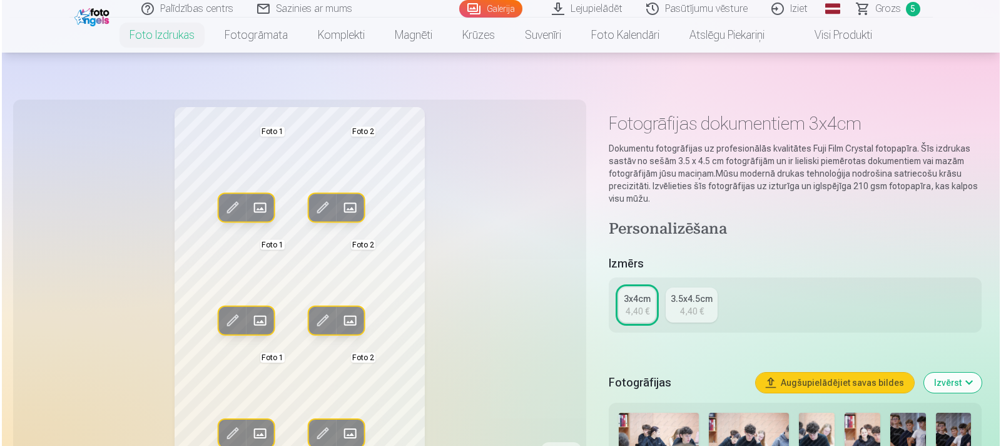
scroll to position [63, 0]
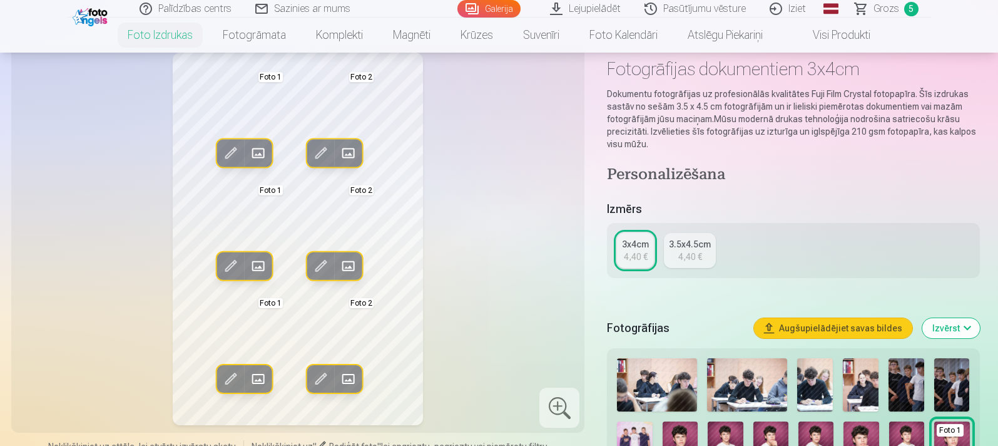
click at [322, 150] on span at bounding box center [321, 153] width 20 height 20
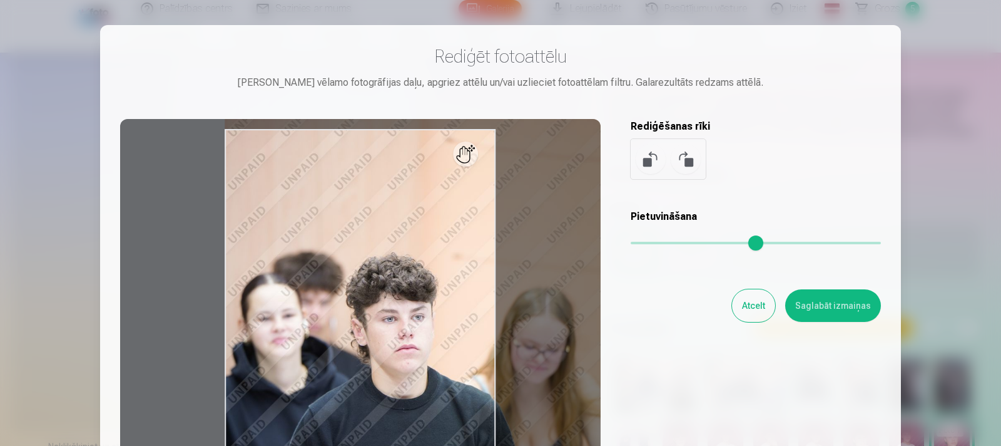
click at [648, 242] on input "range" at bounding box center [756, 243] width 250 height 3
click at [637, 242] on input "range" at bounding box center [756, 243] width 250 height 3
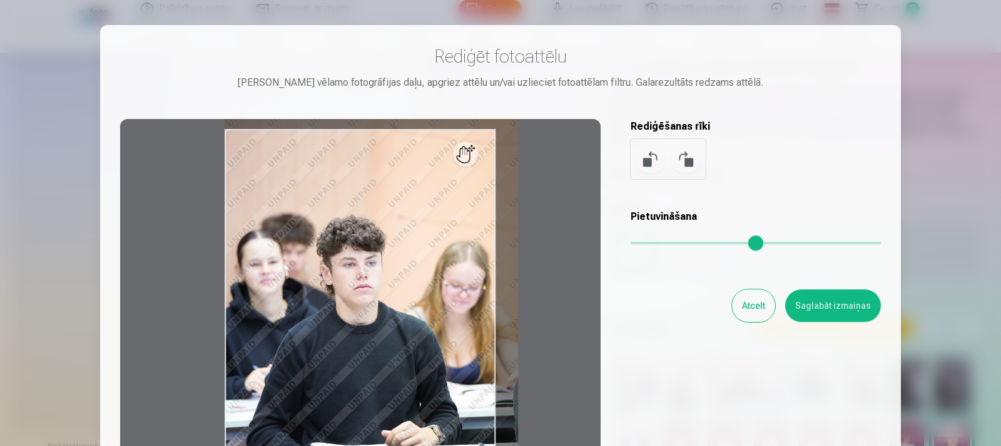
click at [639, 242] on input "range" at bounding box center [756, 243] width 250 height 3
type input "****"
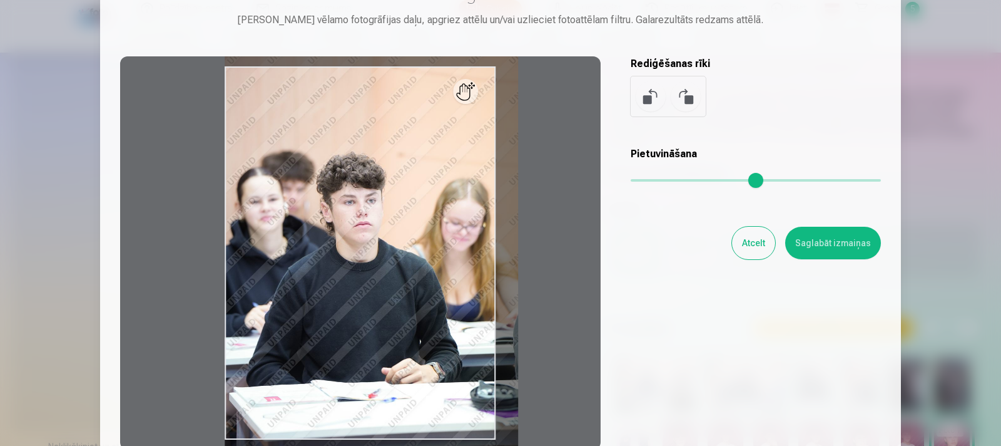
click at [841, 237] on button "Saglabāt izmaiņas" at bounding box center [833, 243] width 96 height 33
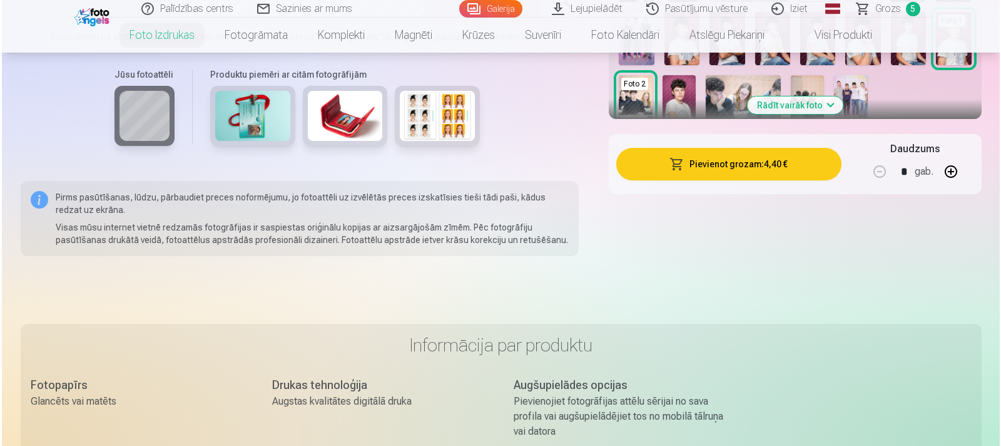
scroll to position [501, 0]
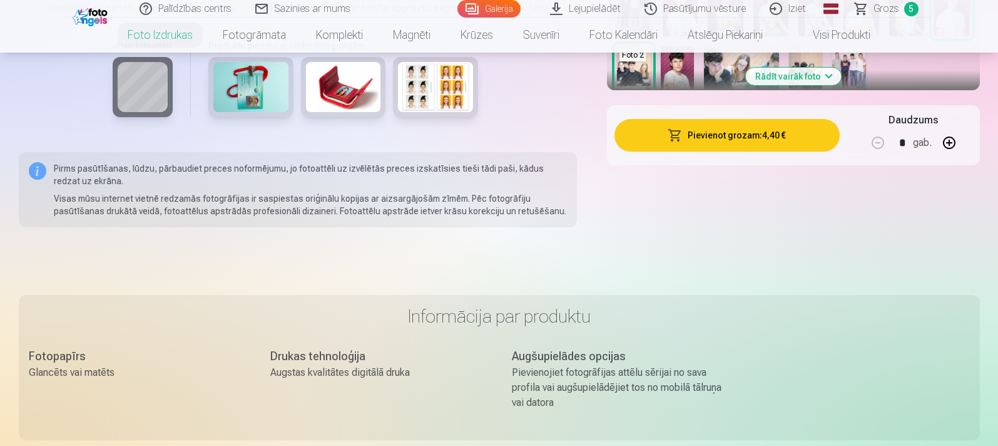
click at [768, 133] on button "Pievienot grozam : 4,40 €" at bounding box center [726, 135] width 225 height 33
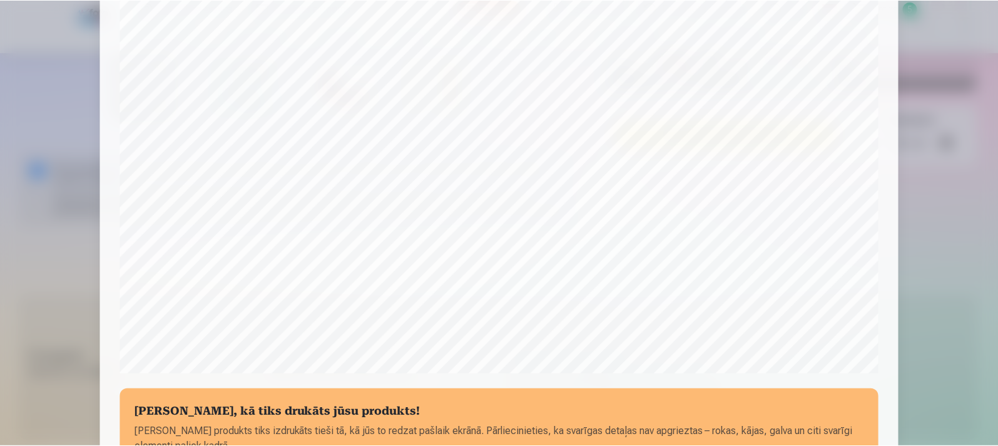
scroll to position [456, 0]
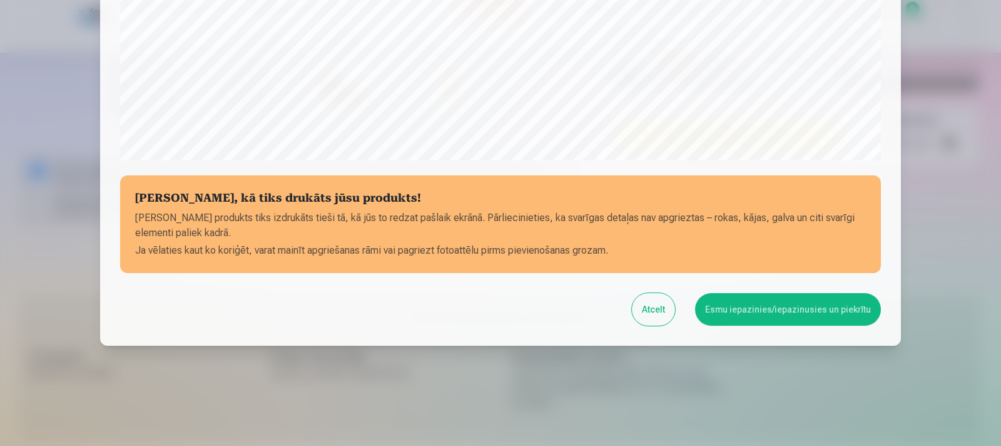
click at [781, 306] on button "Esmu iepazinies/iepazinusies un piekrītu" at bounding box center [788, 309] width 186 height 33
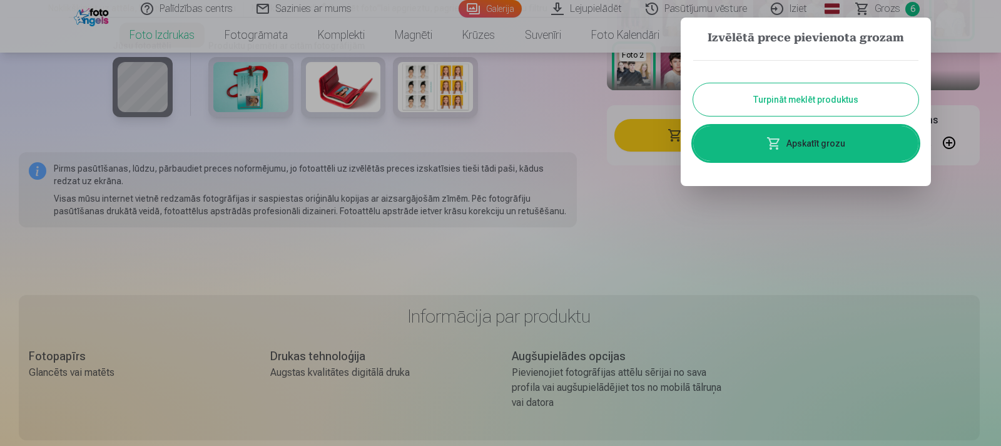
click at [807, 150] on link "Apskatīt grozu" at bounding box center [805, 143] width 225 height 35
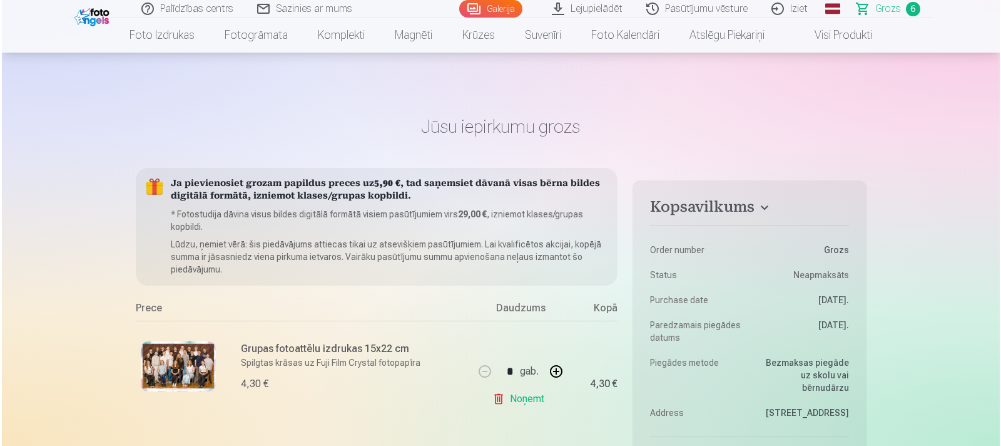
scroll to position [125, 0]
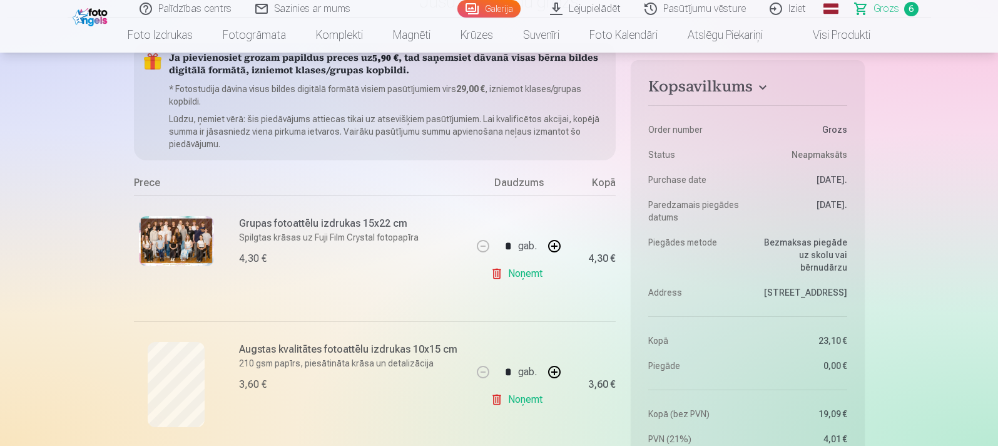
click at [178, 240] on img at bounding box center [176, 241] width 75 height 50
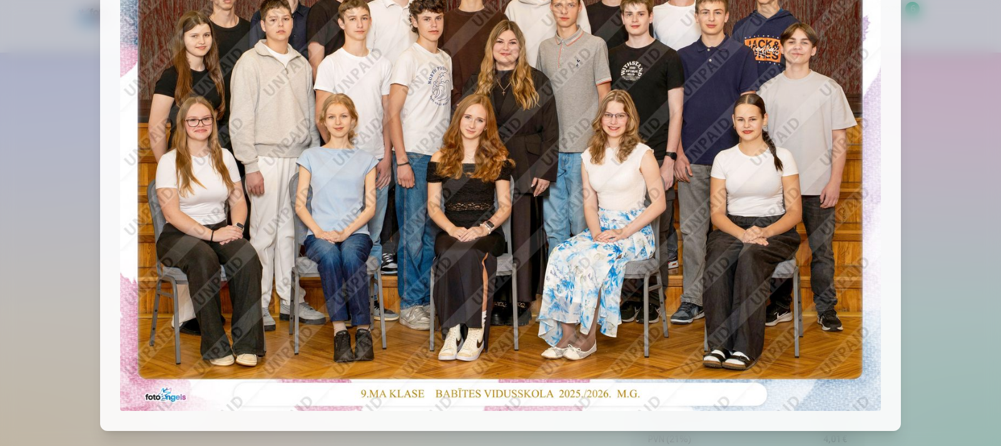
scroll to position [0, 0]
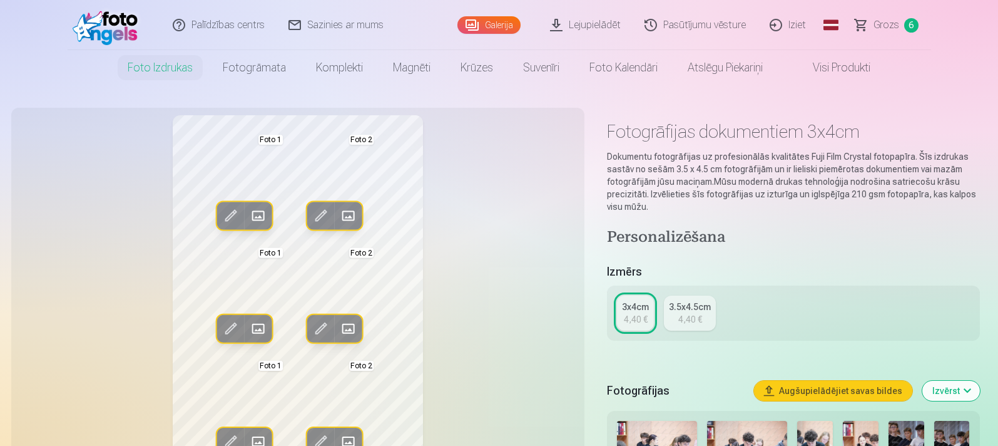
click at [889, 25] on span "Grozs" at bounding box center [887, 25] width 26 height 15
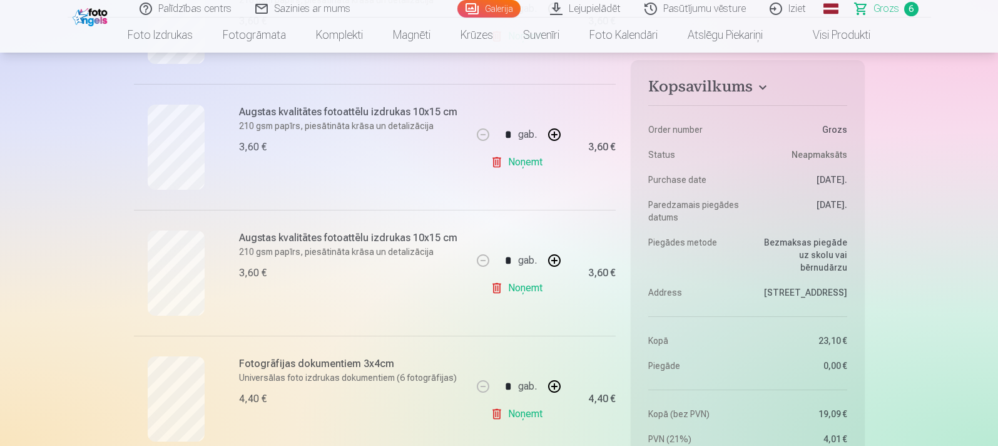
scroll to position [688, 0]
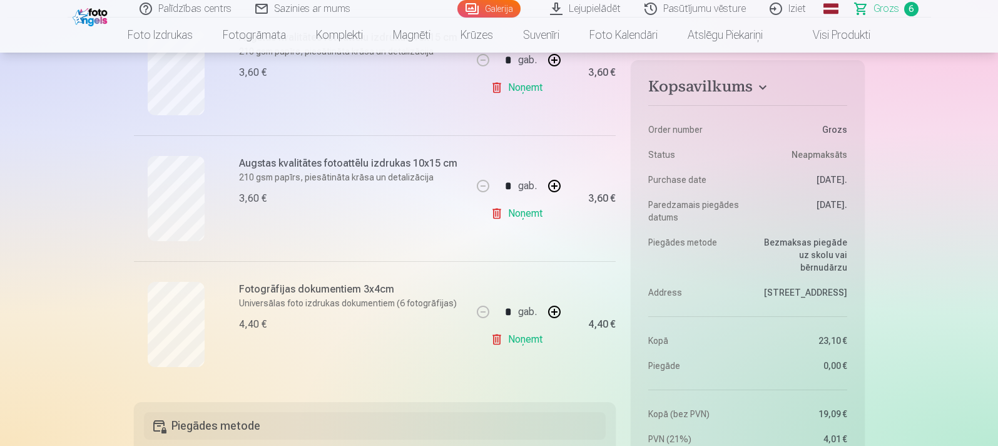
click at [514, 214] on link "Noņemt" at bounding box center [519, 213] width 57 height 25
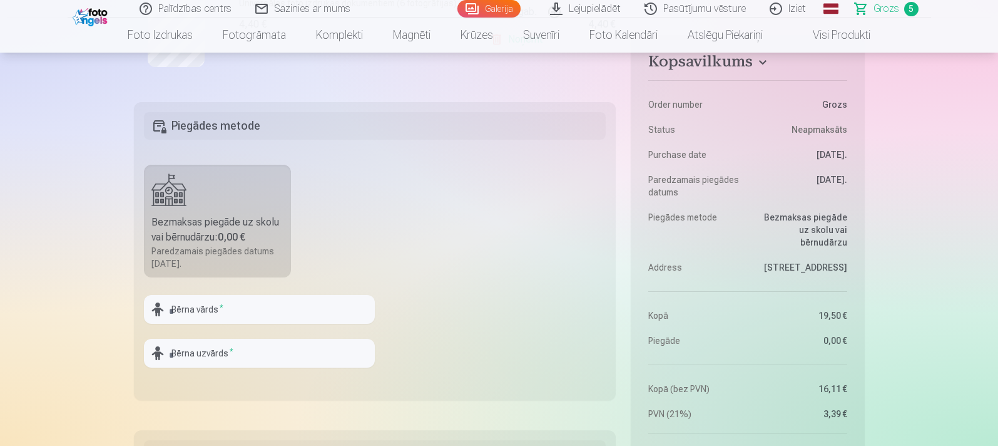
scroll to position [876, 0]
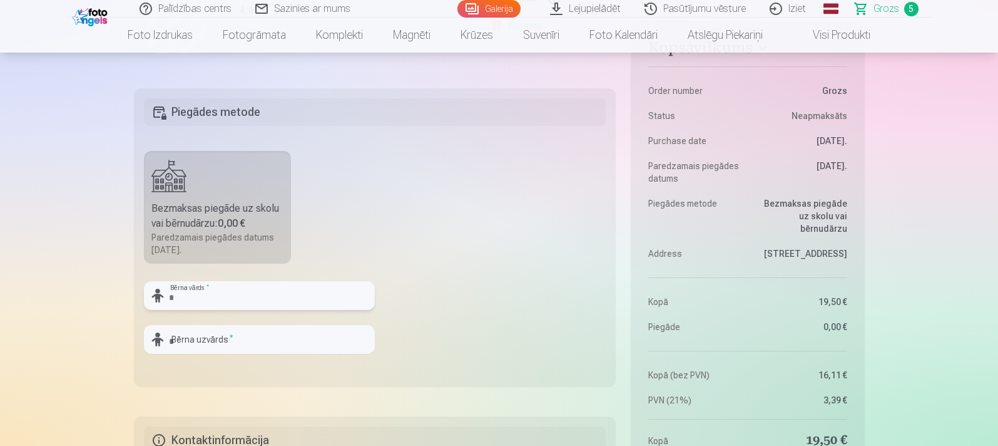
click at [224, 297] on input "text" at bounding box center [259, 295] width 231 height 29
type input "*******"
click at [172, 330] on input "text" at bounding box center [259, 339] width 231 height 29
type input "**********"
click at [173, 298] on input "*******" at bounding box center [259, 295] width 231 height 29
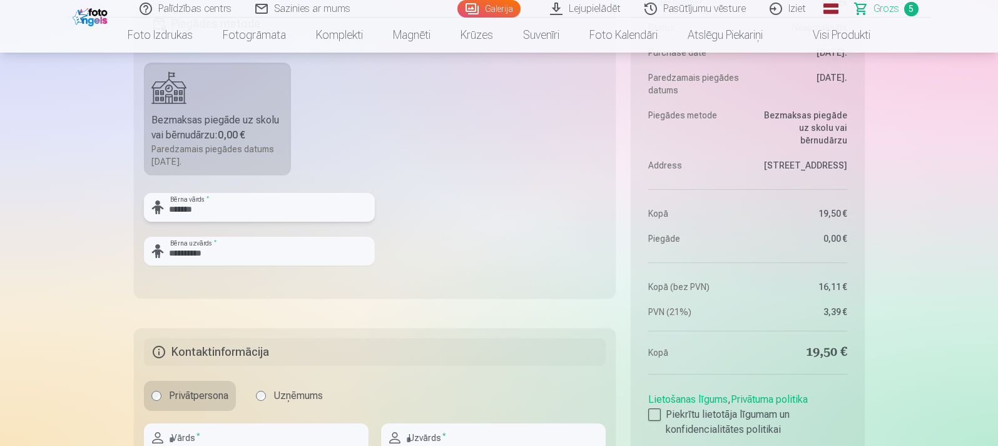
scroll to position [1064, 0]
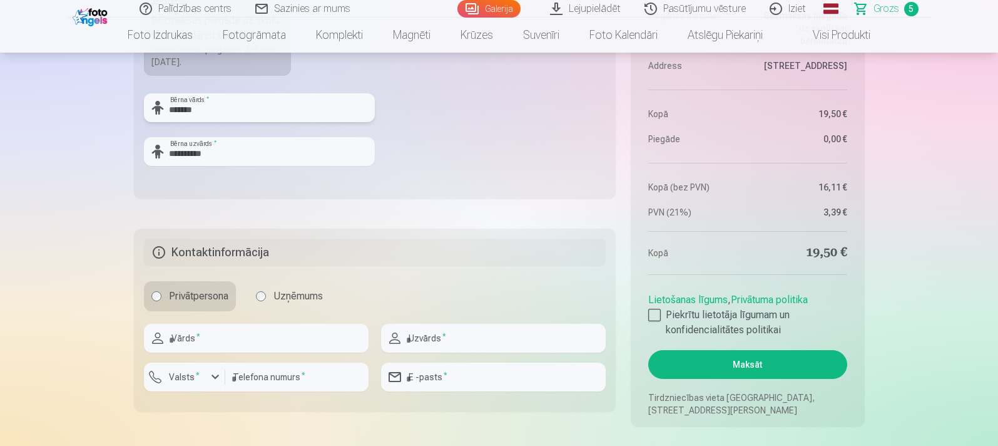
type input "*******"
click at [209, 339] on input "text" at bounding box center [256, 338] width 225 height 29
type input "*****"
type input "*********"
type input "********"
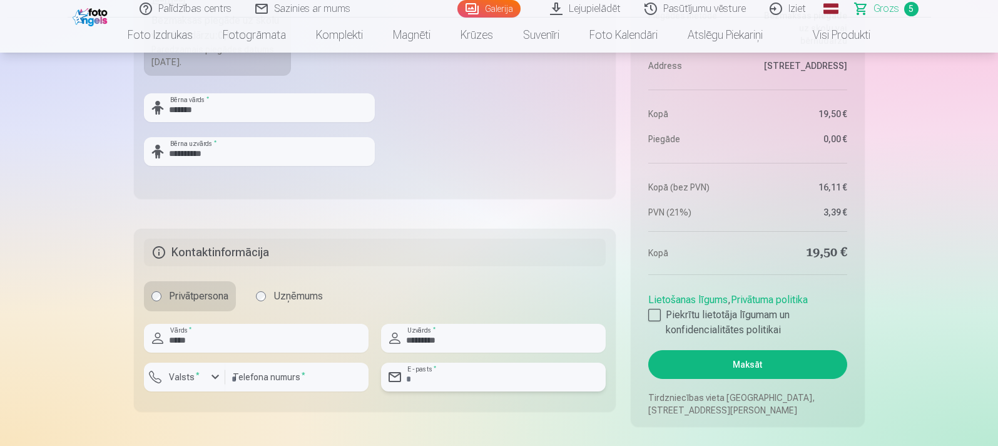
type input "**********"
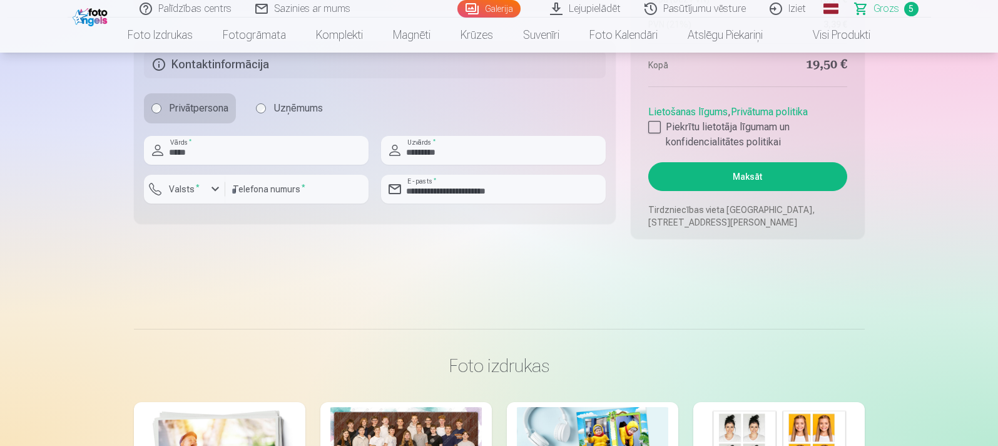
click at [651, 132] on div at bounding box center [654, 127] width 13 height 13
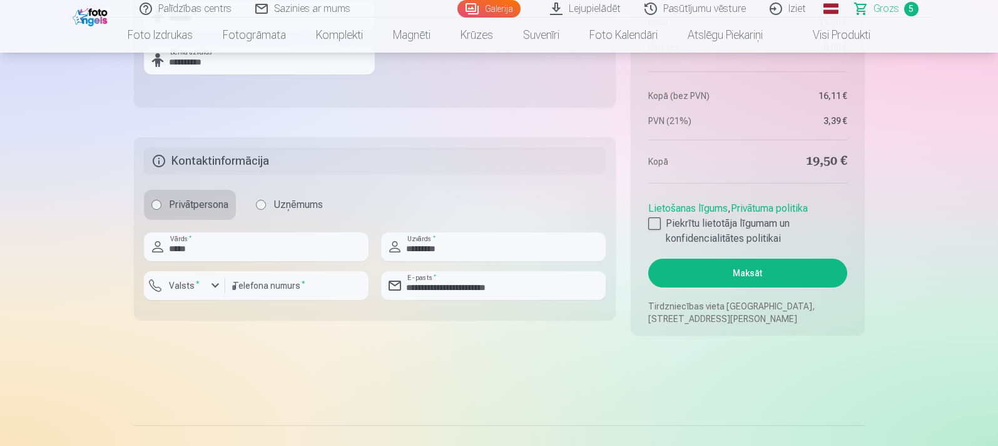
scroll to position [1189, 0]
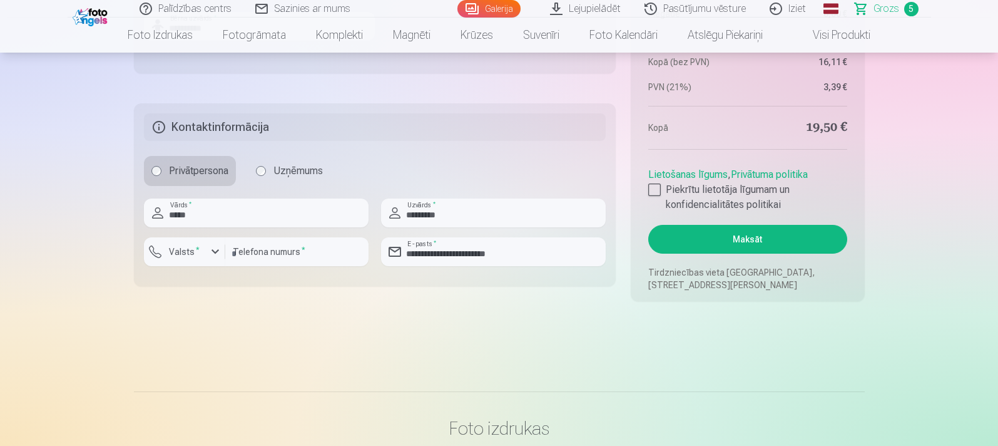
click at [743, 237] on button "Maksāt" at bounding box center [747, 239] width 198 height 29
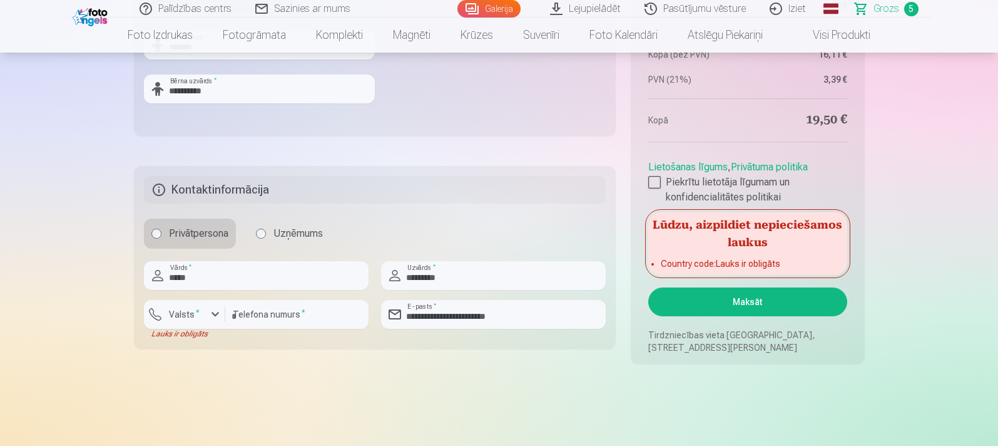
scroll to position [1064, 0]
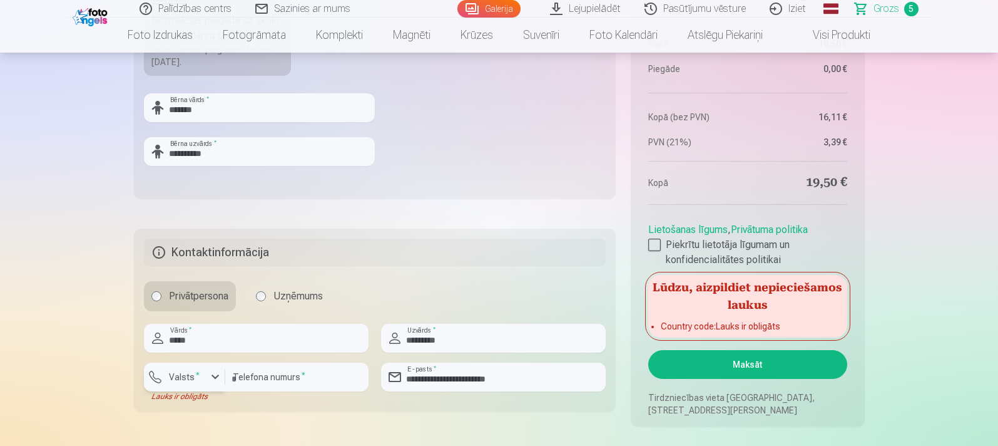
click at [217, 375] on div "button" at bounding box center [215, 376] width 15 height 15
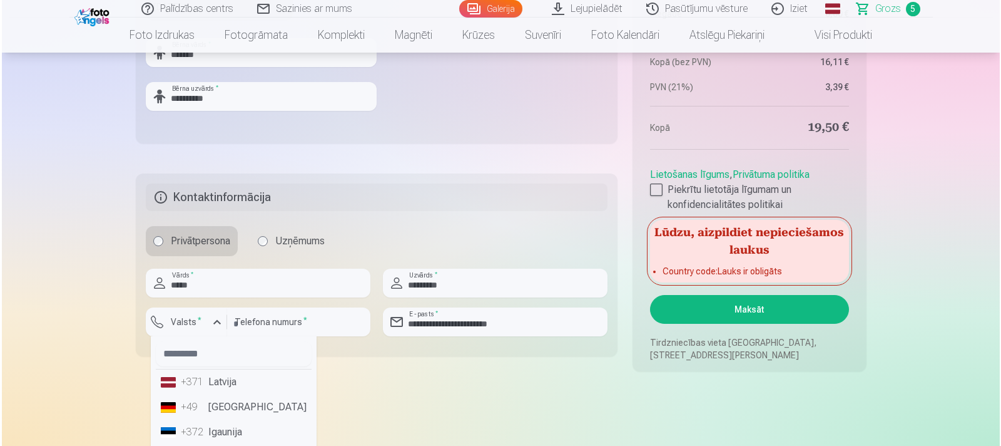
scroll to position [1126, 0]
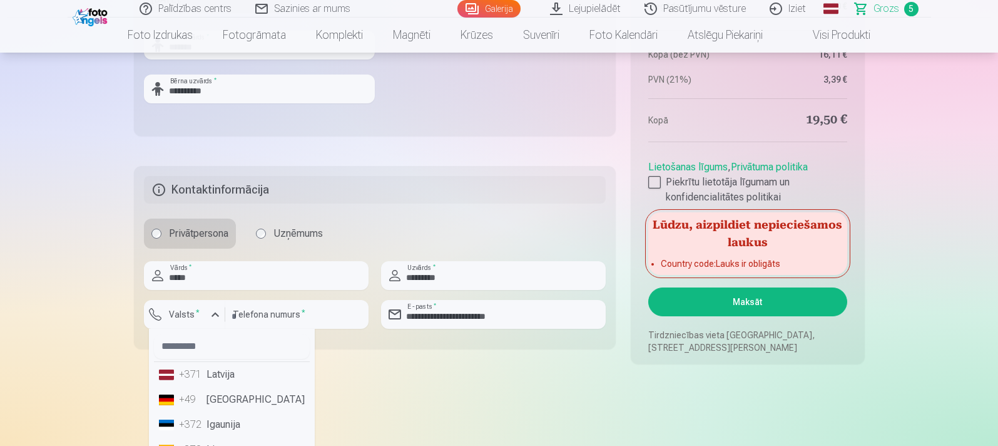
click at [196, 372] on div "+371" at bounding box center [191, 374] width 25 height 15
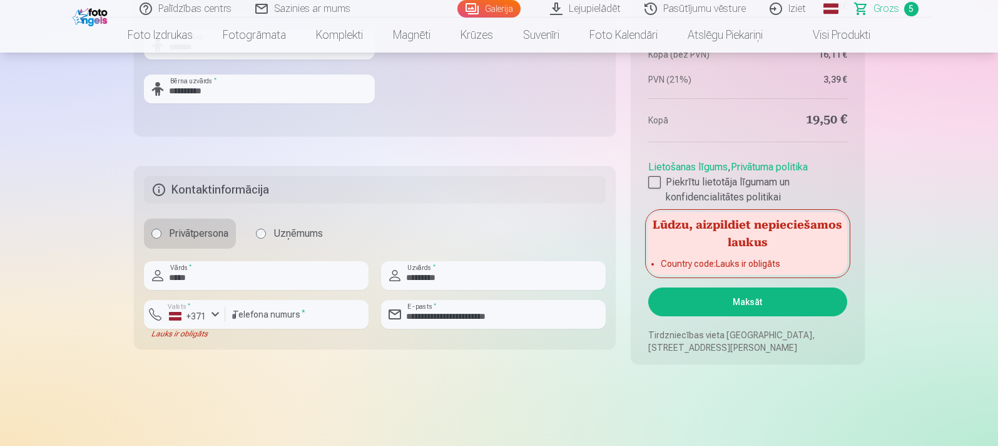
click at [756, 305] on button "Maksāt" at bounding box center [747, 301] width 198 height 29
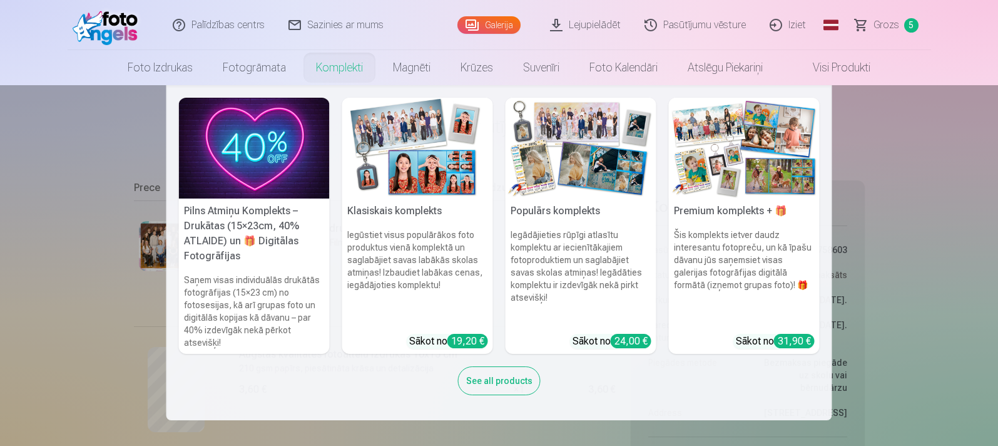
click at [338, 70] on link "Komplekti" at bounding box center [339, 67] width 77 height 35
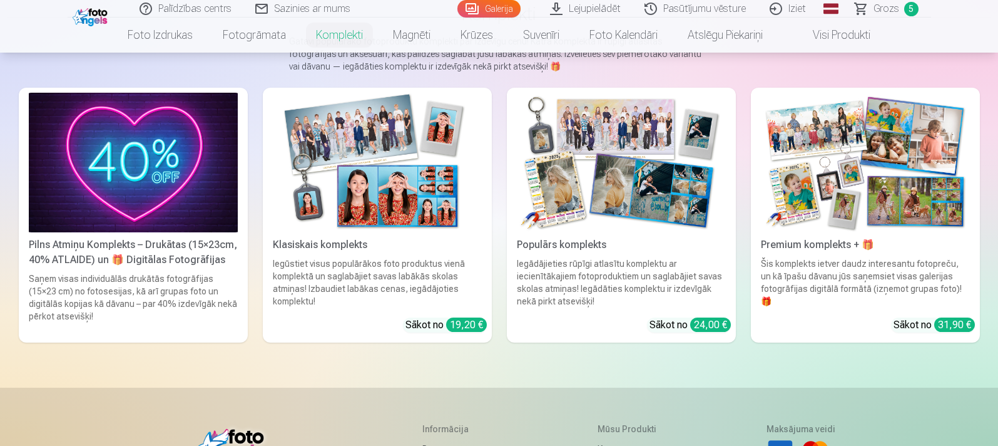
scroll to position [125, 0]
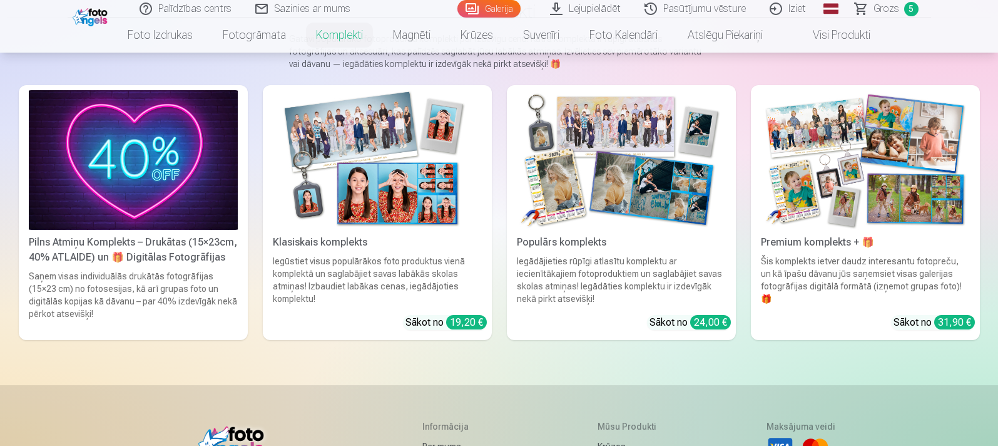
click at [899, 7] on link "Grozs 5" at bounding box center [887, 9] width 88 height 18
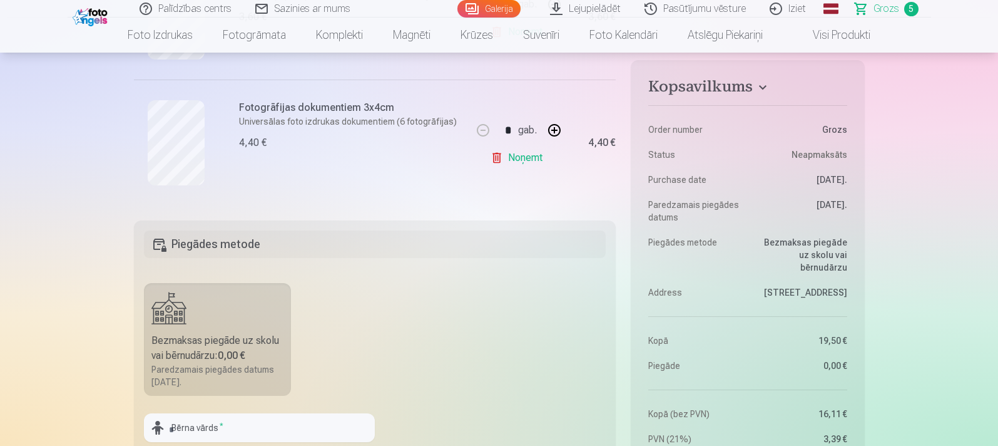
scroll to position [876, 0]
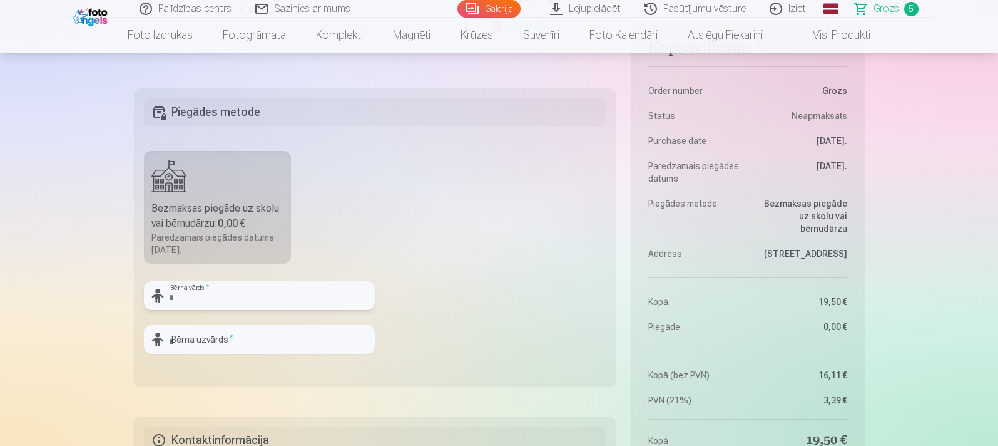
click at [225, 300] on input "text" at bounding box center [259, 295] width 231 height 29
type input "*******"
click at [218, 337] on input "text" at bounding box center [259, 339] width 231 height 29
click at [174, 340] on input "**********" at bounding box center [259, 339] width 231 height 29
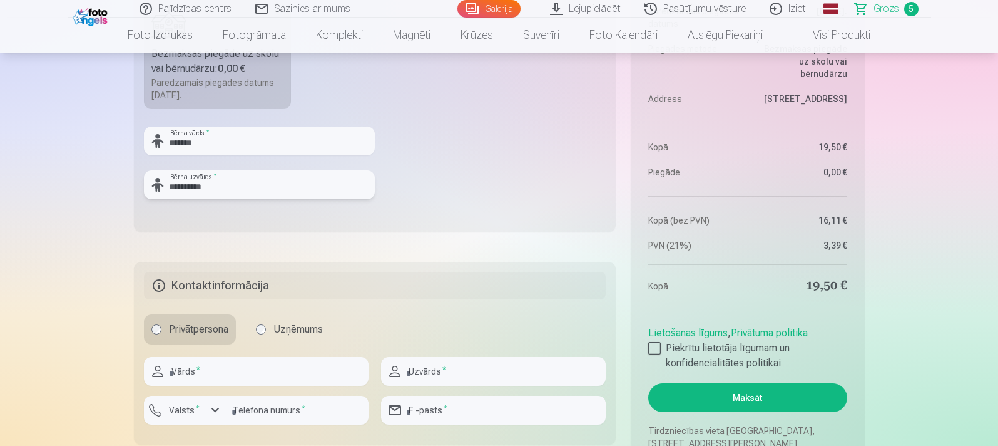
scroll to position [1064, 0]
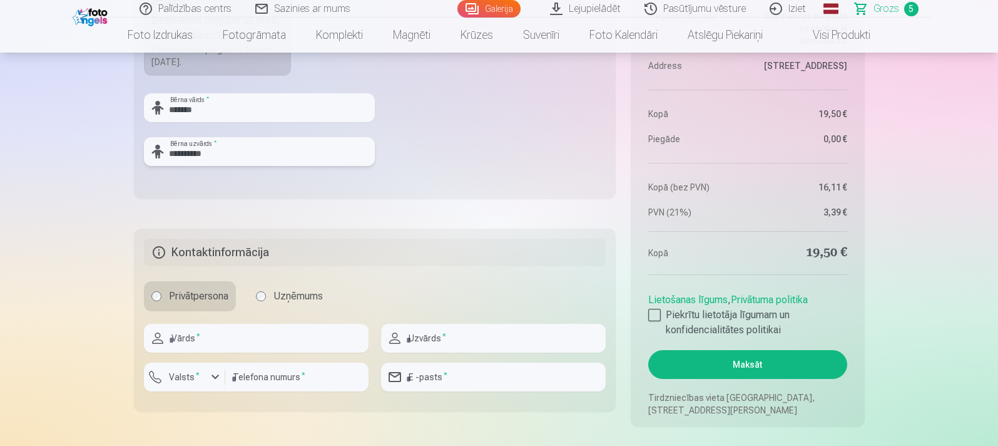
type input "**********"
click at [195, 340] on input "text" at bounding box center [256, 338] width 225 height 29
type input "*****"
type input "*********"
type input "********"
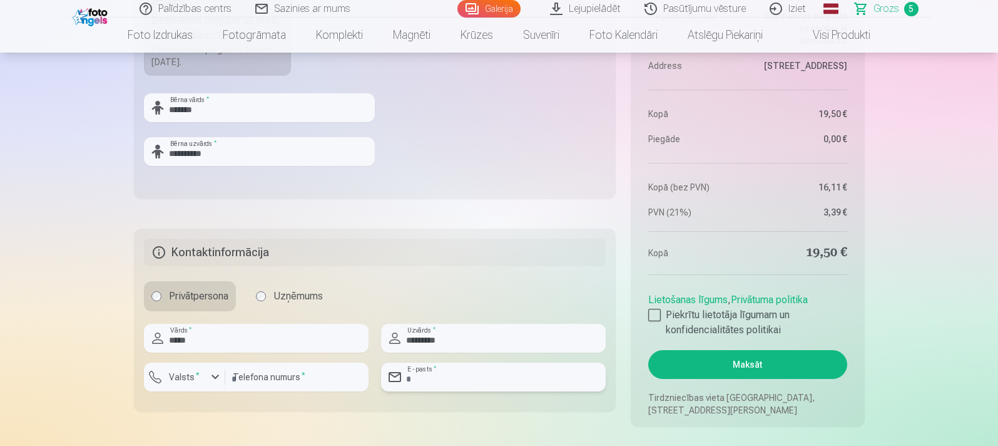
type input "**********"
click at [215, 377] on div "button" at bounding box center [215, 376] width 15 height 15
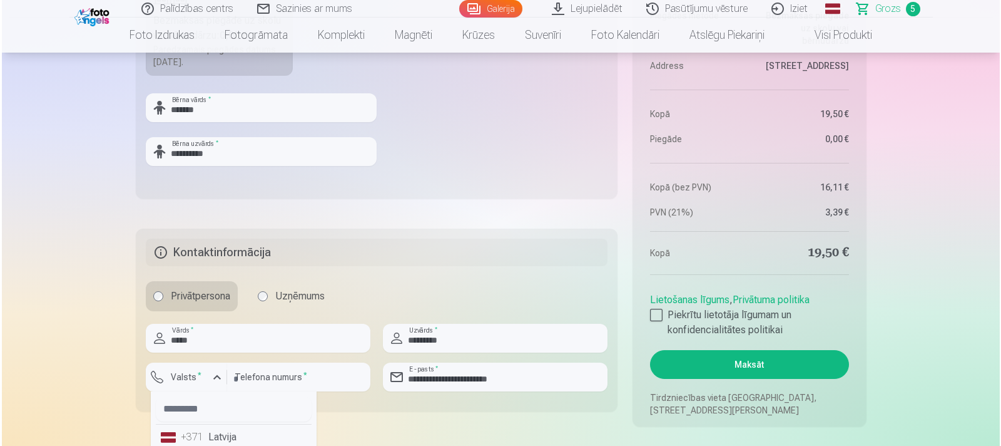
scroll to position [1068, 0]
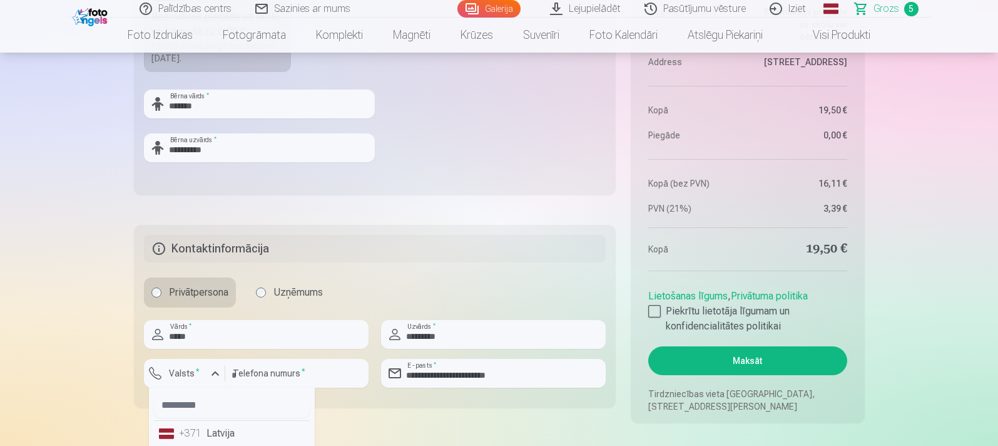
click at [195, 433] on div "+371" at bounding box center [191, 433] width 25 height 15
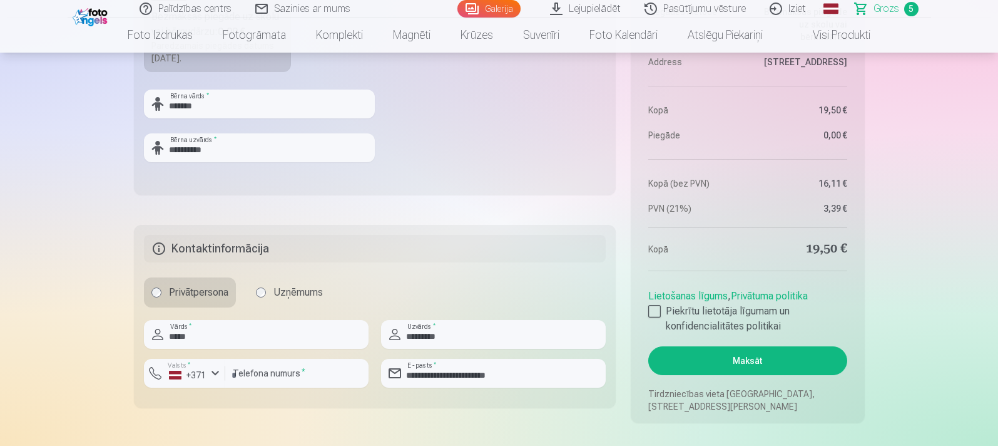
drag, startPoint x: 656, startPoint y: 309, endPoint x: 663, endPoint y: 347, distance: 38.2
click at [655, 317] on div at bounding box center [654, 311] width 13 height 13
click at [696, 364] on button "Maksāt" at bounding box center [747, 360] width 198 height 29
